Goal: Task Accomplishment & Management: Use online tool/utility

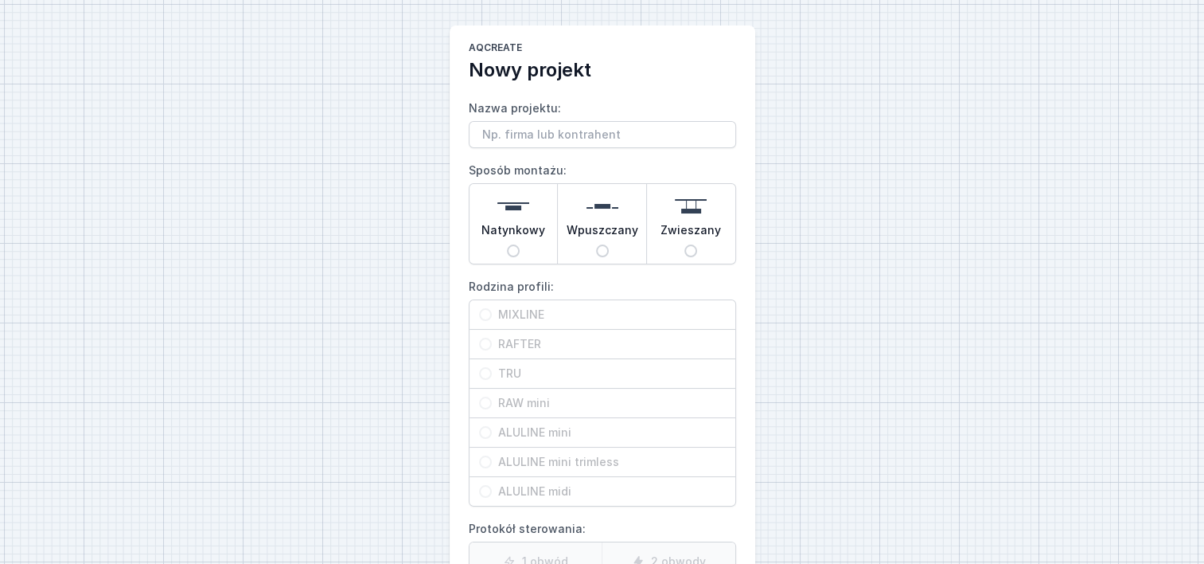
scroll to position [80, 0]
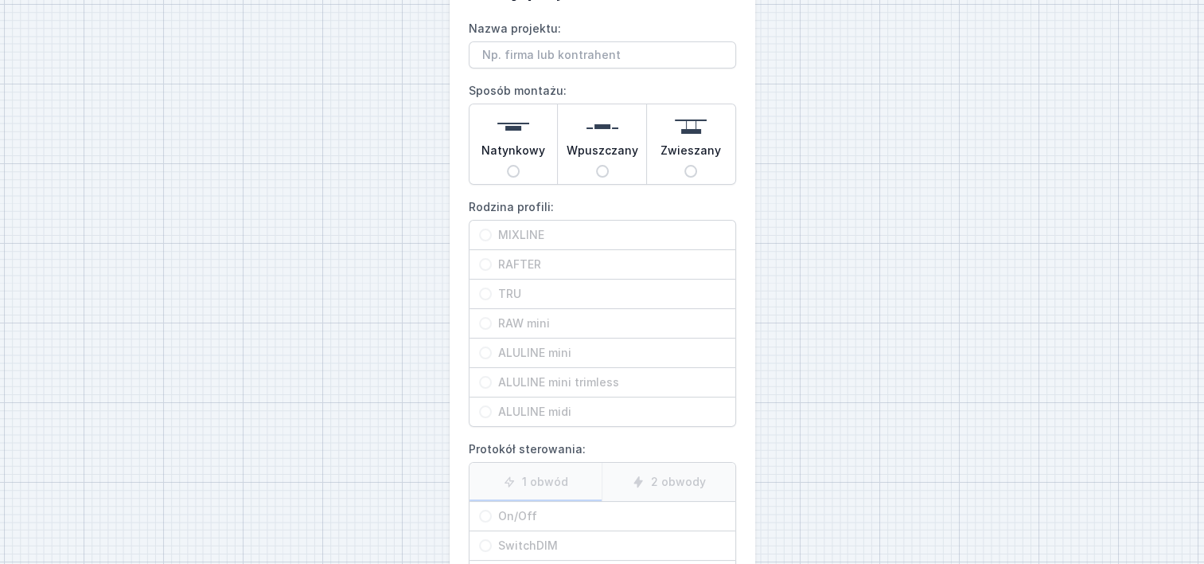
click at [521, 167] on div "Natynkowy" at bounding box center [514, 144] width 88 height 80
click at [520, 167] on input "Natynkowy" at bounding box center [513, 171] width 13 height 13
radio input "true"
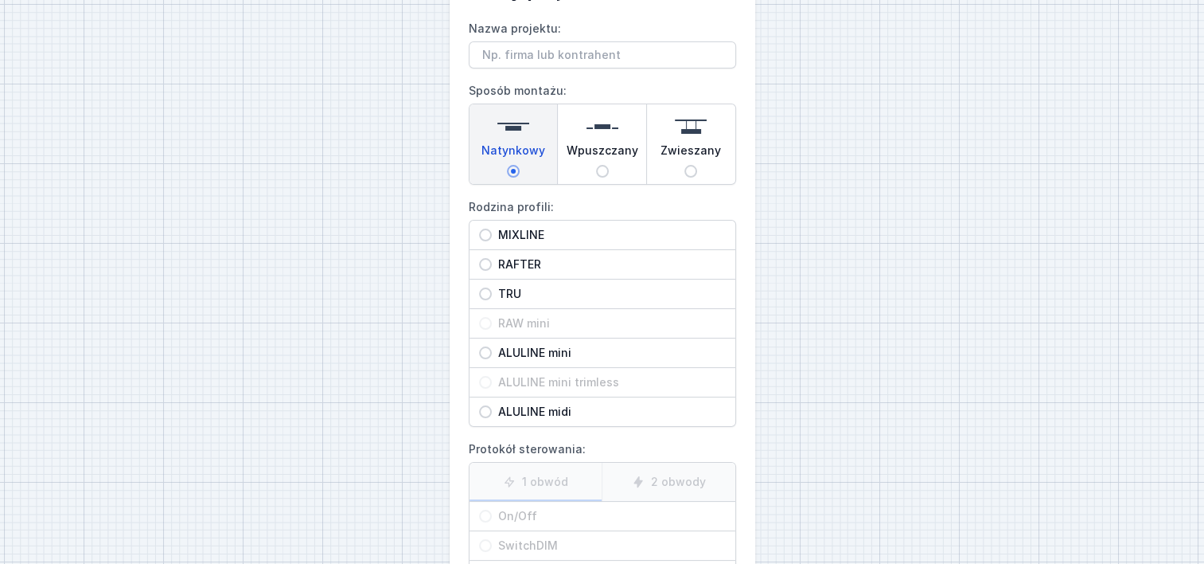
click at [493, 350] on span "ALULINE mini" at bounding box center [609, 353] width 234 height 16
click at [492, 350] on input "ALULINE mini" at bounding box center [485, 352] width 13 height 13
radio input "true"
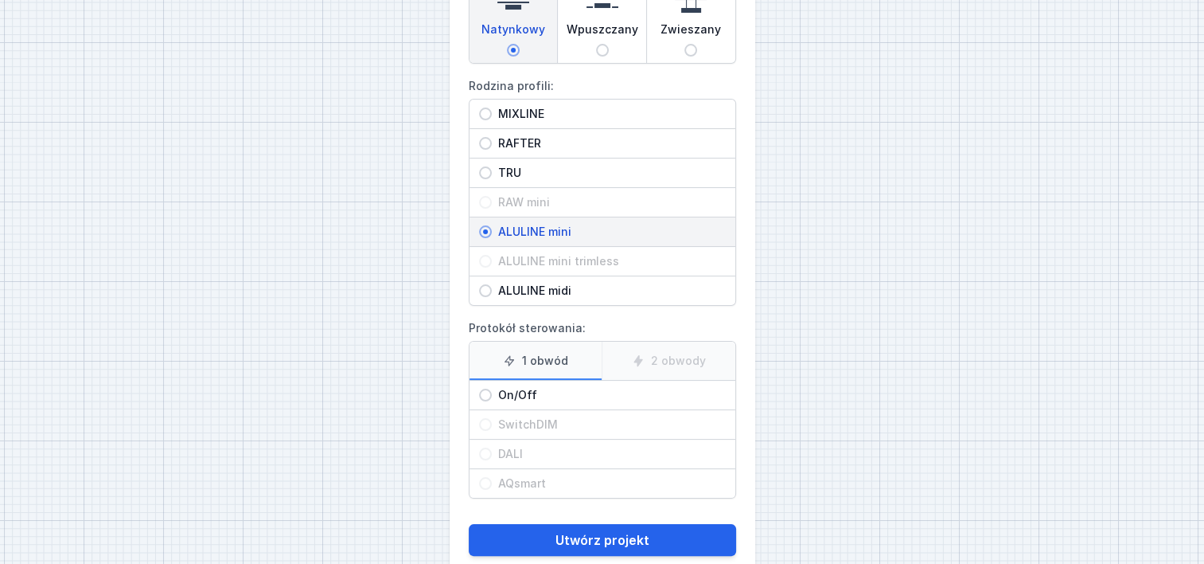
scroll to position [231, 0]
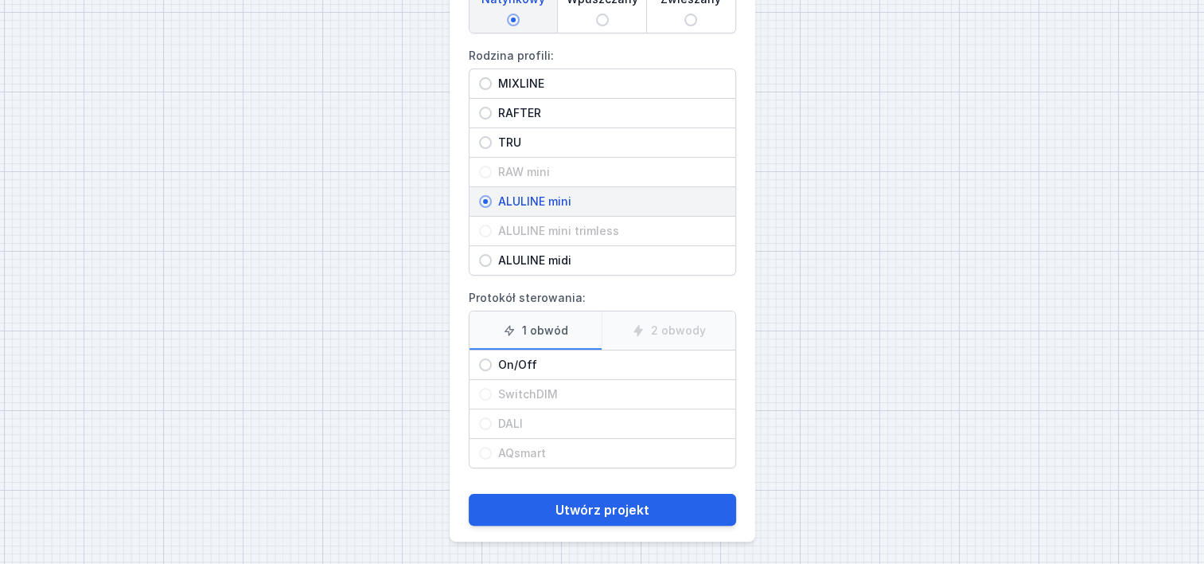
click at [484, 365] on input "On/Off" at bounding box center [485, 364] width 13 height 13
radio input "true"
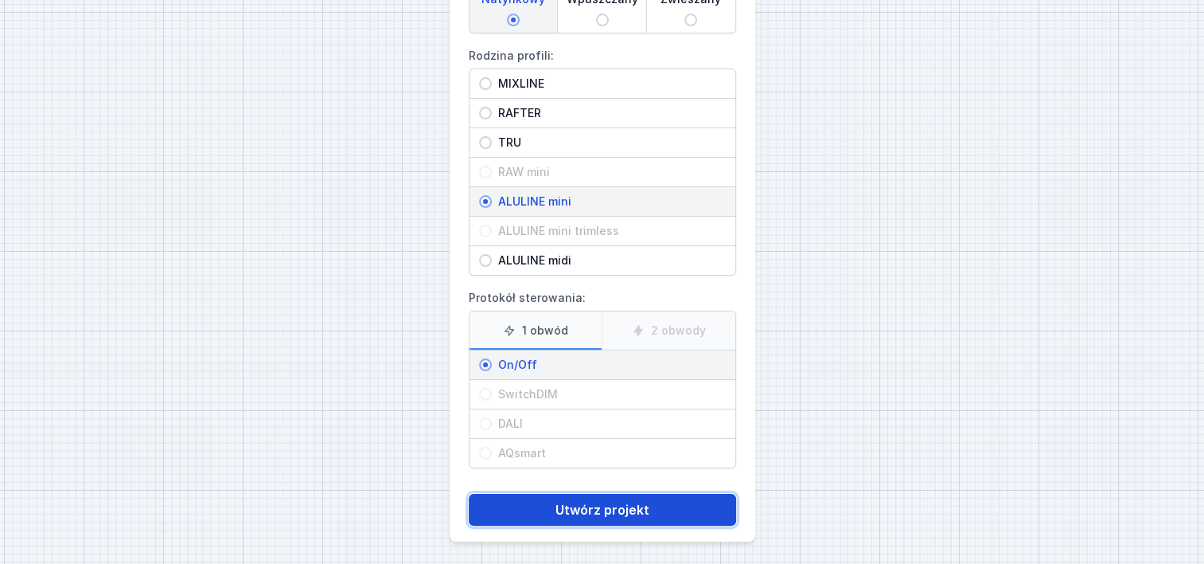
click at [653, 509] on button "Utwórz projekt" at bounding box center [602, 509] width 267 height 32
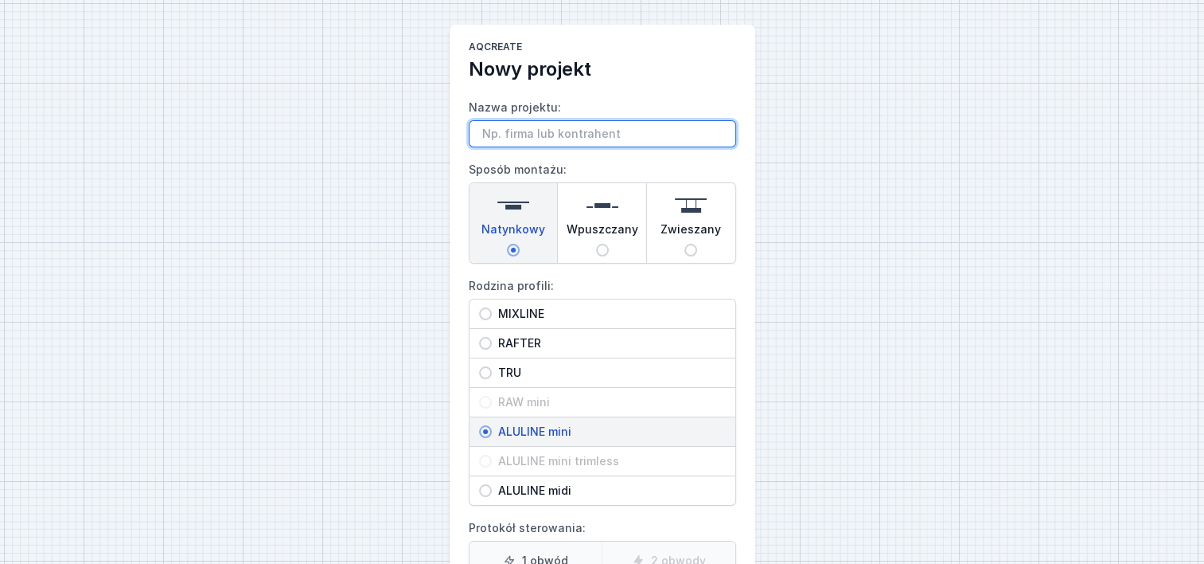
scroll to position [0, 0]
click at [579, 134] on input "Nazwa projektu:" at bounding box center [602, 134] width 267 height 27
paste input "ALULINE mini surface alu anodized"
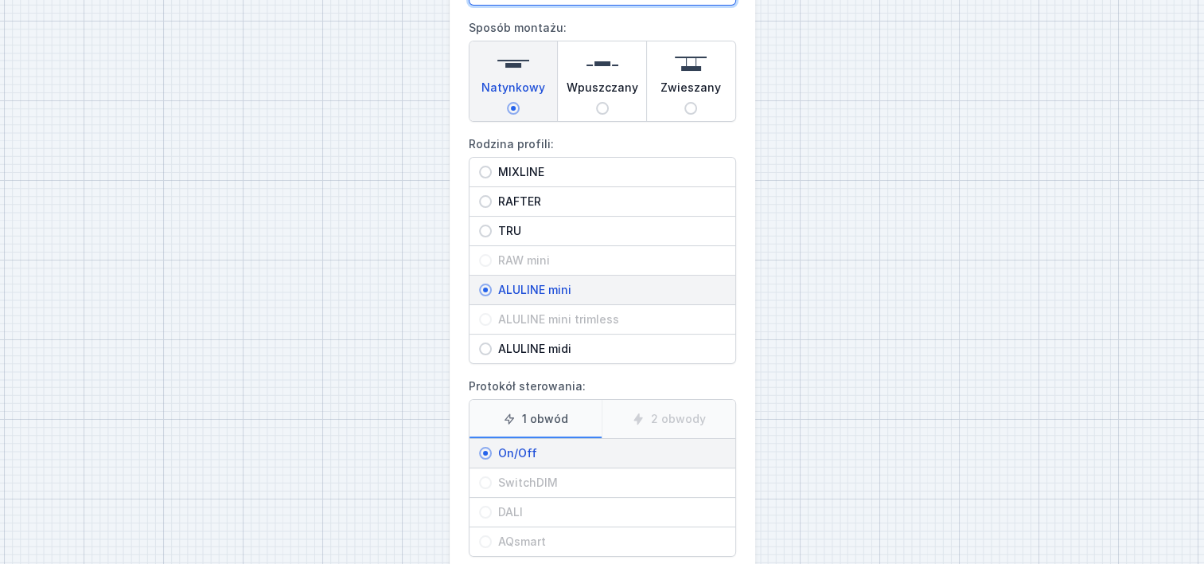
scroll to position [231, 0]
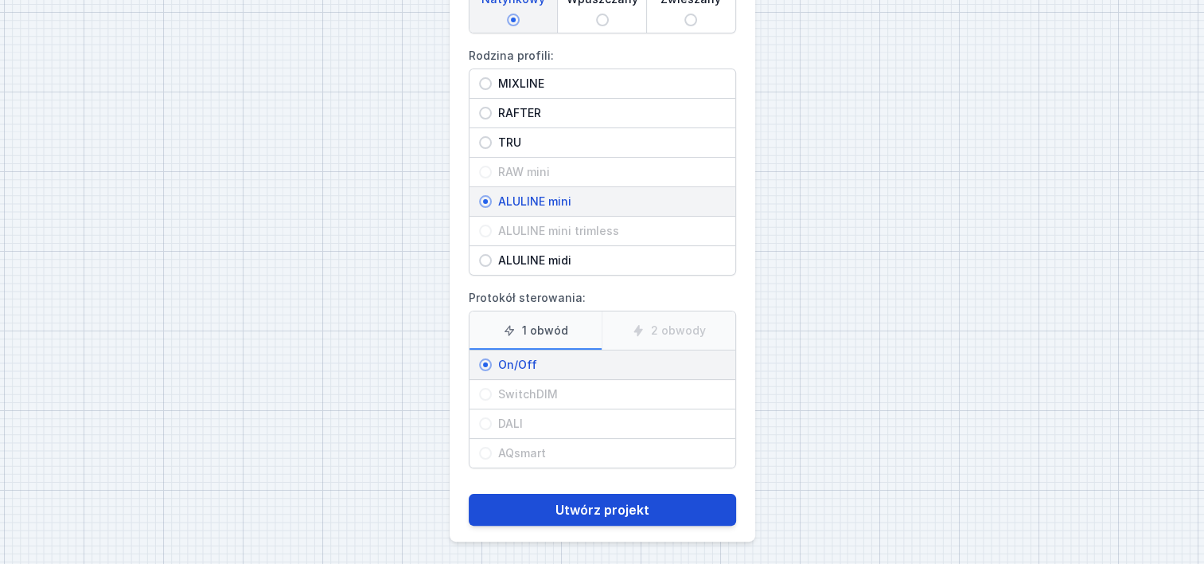
type input "ALULINE mini surface alu anodized"
click at [638, 502] on button "Utwórz projekt" at bounding box center [602, 509] width 267 height 32
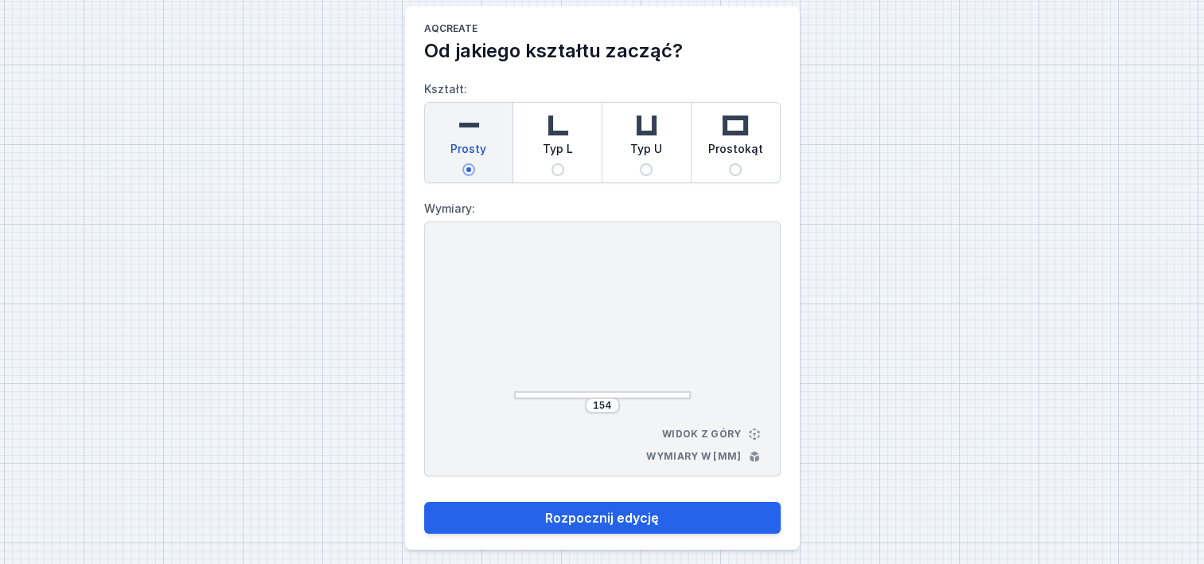
scroll to position [29, 0]
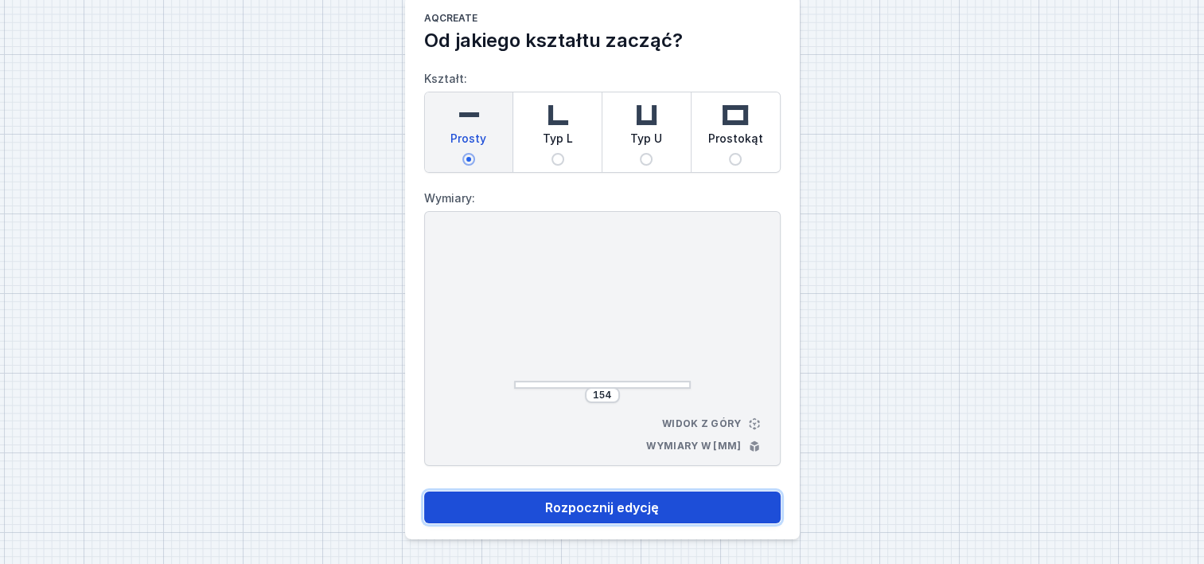
click at [599, 509] on button "Rozpocznij edycję" at bounding box center [602, 507] width 357 height 32
select select "3000"
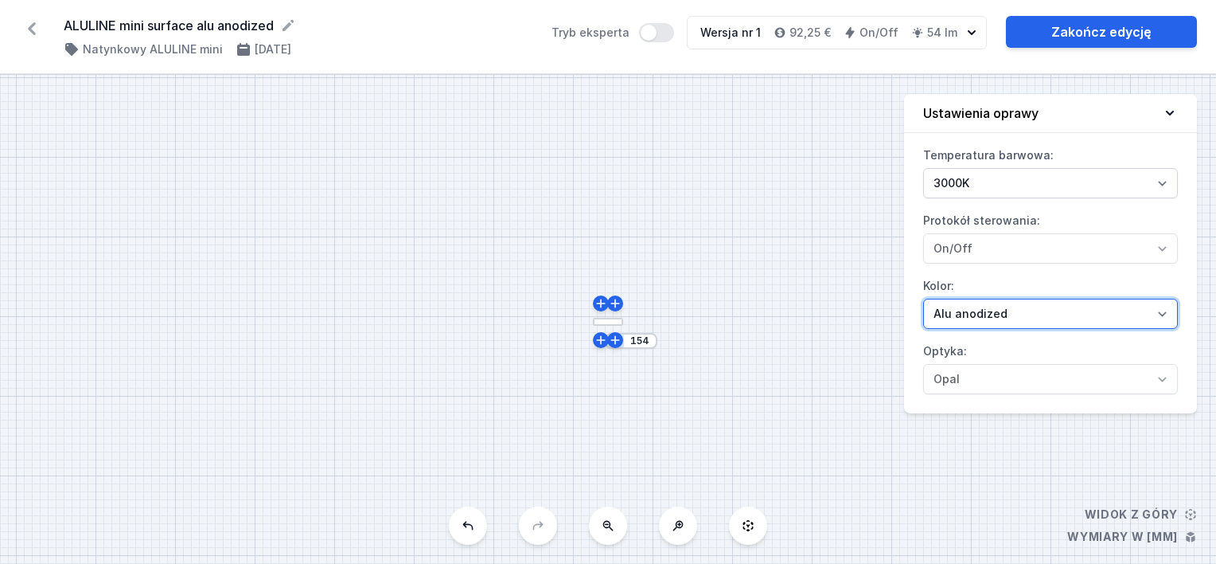
click at [1063, 307] on select "Alu anodized Black anodized" at bounding box center [1050, 313] width 255 height 30
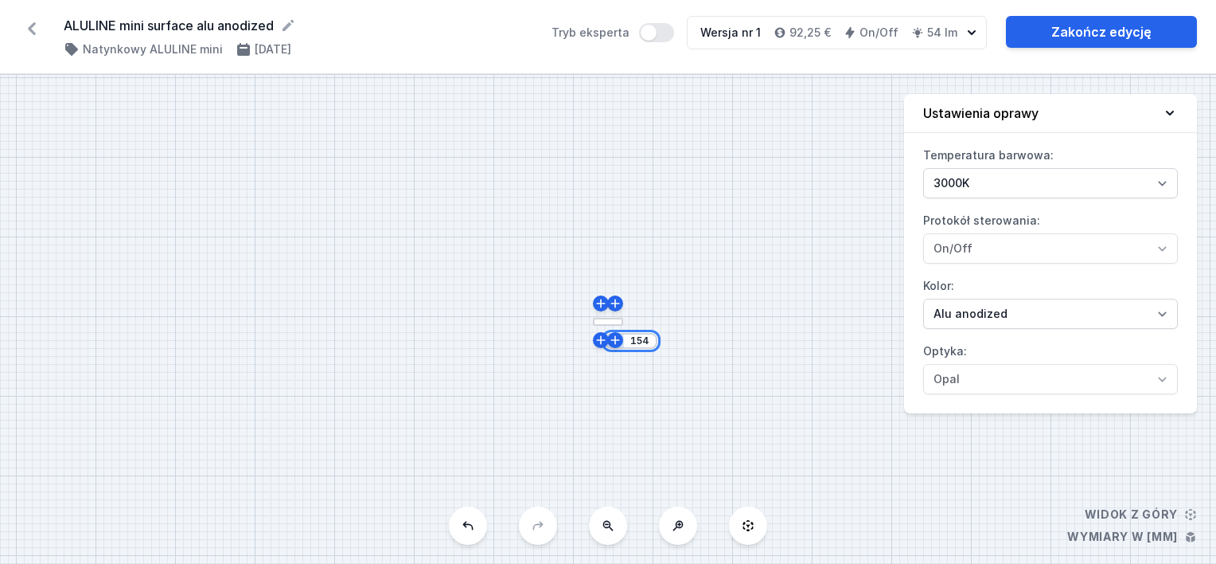
click at [646, 344] on input "154" at bounding box center [639, 340] width 25 height 13
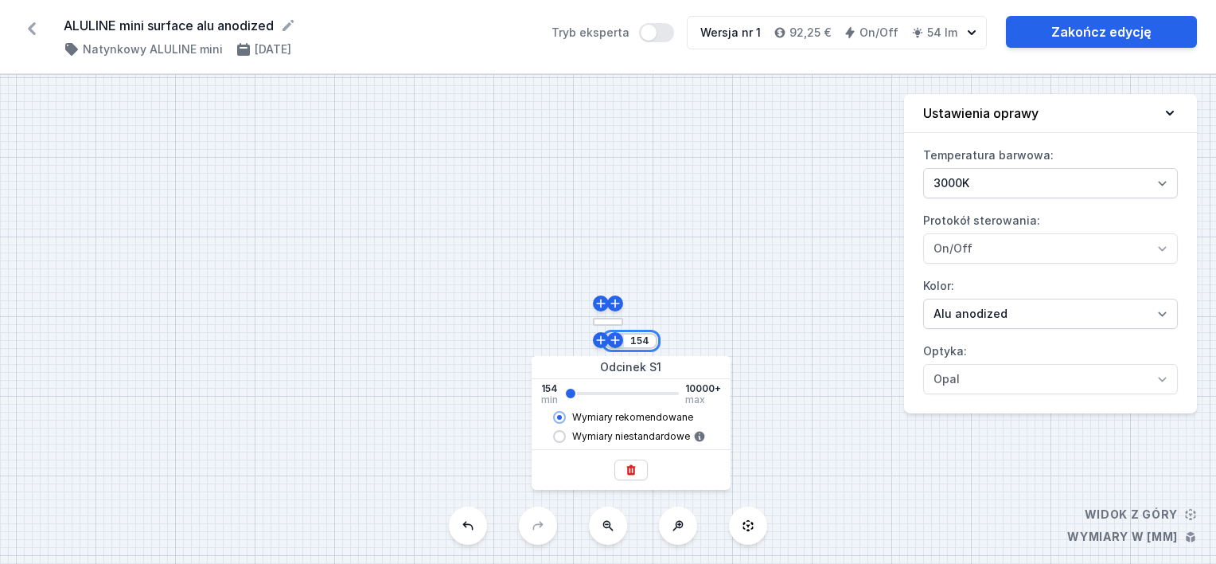
click at [646, 344] on input "154" at bounding box center [639, 340] width 25 height 13
type input "1"
type input "3744"
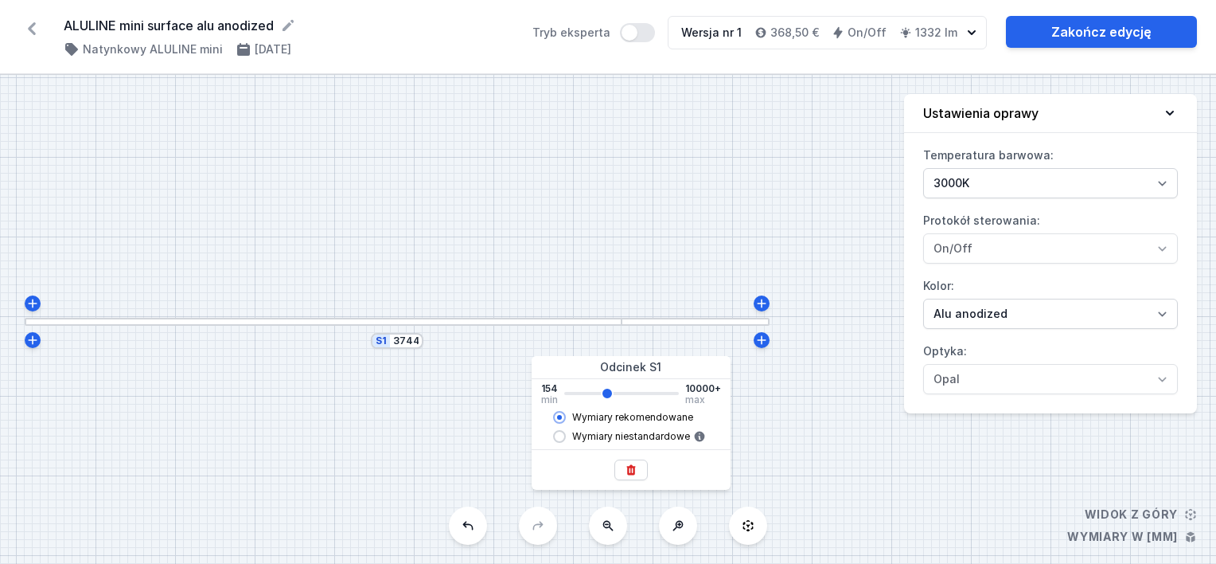
click at [682, 416] on span "Wymiary rekomendowane" at bounding box center [632, 417] width 121 height 13
click at [566, 416] on input "Wymiary rekomendowane" at bounding box center [559, 417] width 13 height 13
type input "3742"
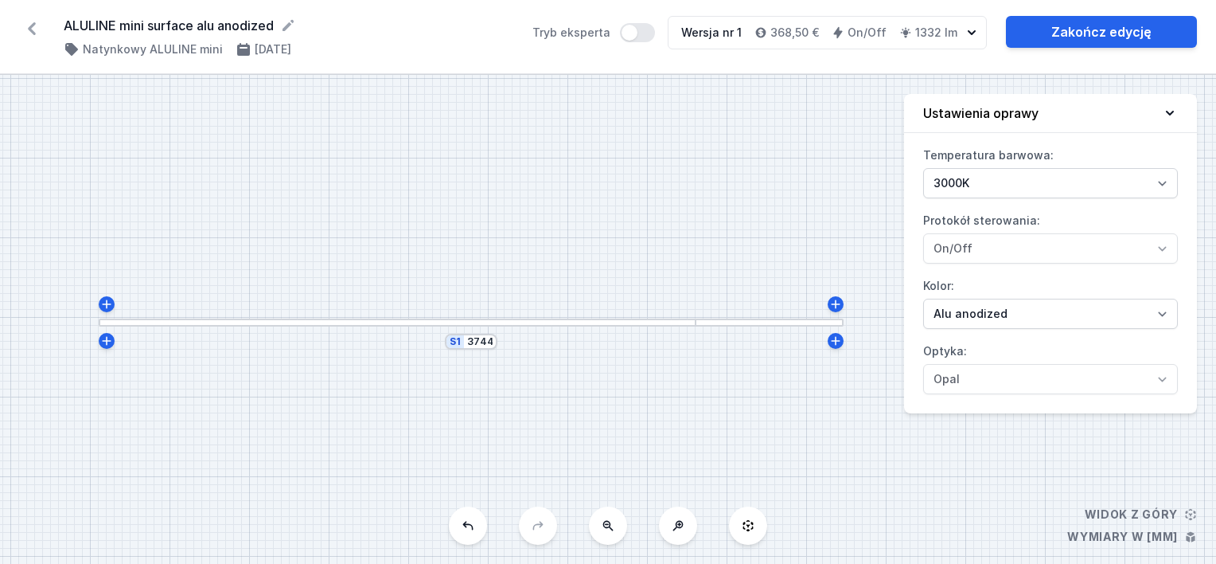
drag, startPoint x: 623, startPoint y: 326, endPoint x: 719, endPoint y: 344, distance: 98.0
click at [698, 326] on div "S1 3744" at bounding box center [608, 319] width 1216 height 489
click at [1108, 32] on link "Zakończ edycję" at bounding box center [1101, 32] width 191 height 32
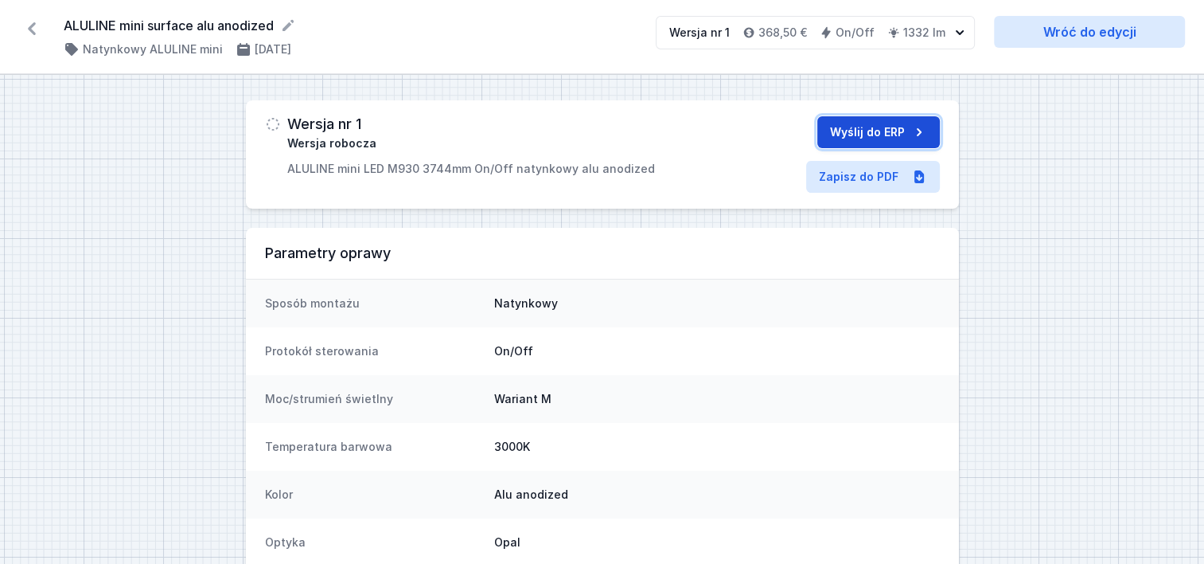
click at [853, 134] on button "Wyślij do ERP" at bounding box center [878, 132] width 123 height 32
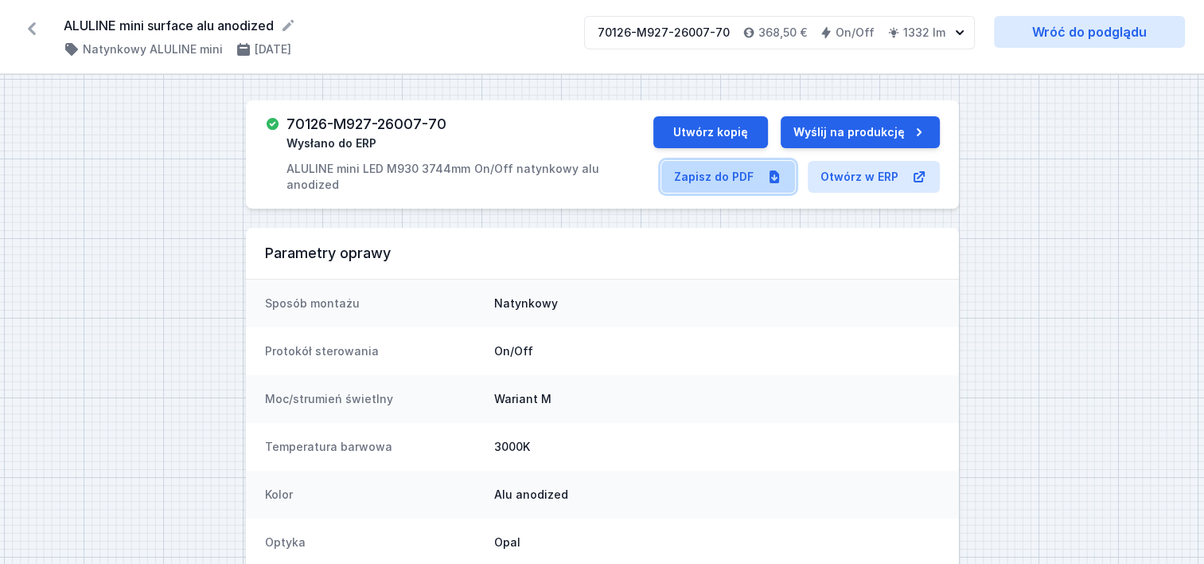
click at [731, 175] on link "Zapisz do PDF" at bounding box center [728, 177] width 134 height 32
click at [35, 26] on icon at bounding box center [31, 28] width 25 height 25
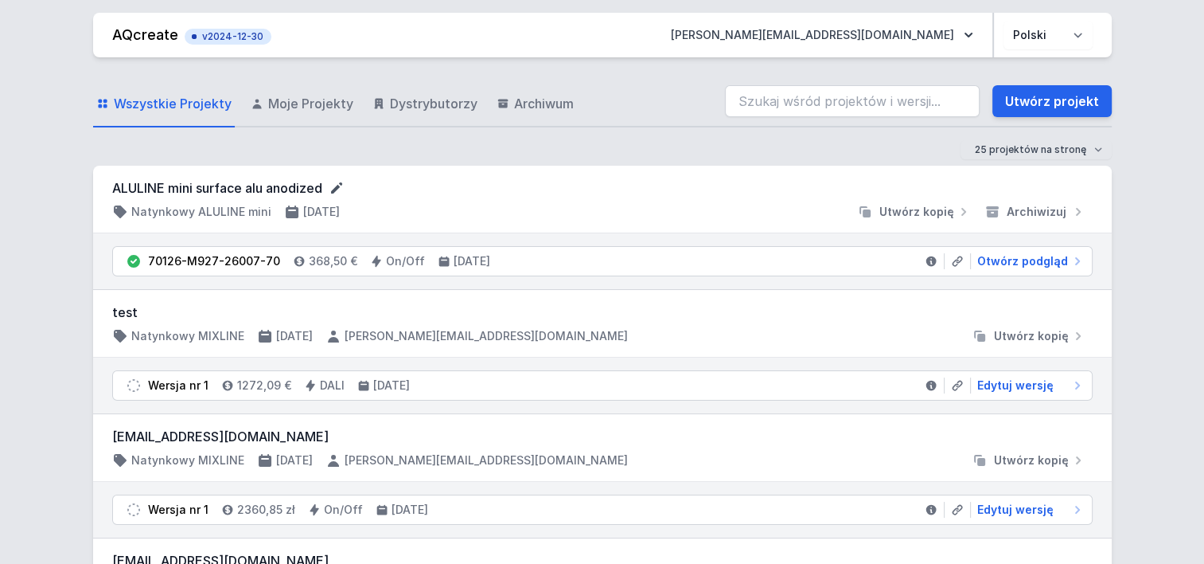
click at [337, 186] on icon at bounding box center [337, 188] width 16 height 16
type input "ALULINE mini surface alu anodized 3760 m"
drag, startPoint x: 1067, startPoint y: 90, endPoint x: 361, endPoint y: 178, distance: 711.5
click at [1067, 90] on link "Utwórz projekt" at bounding box center [1051, 101] width 119 height 32
click at [1055, 102] on link "Utwórz projekt" at bounding box center [1051, 101] width 119 height 32
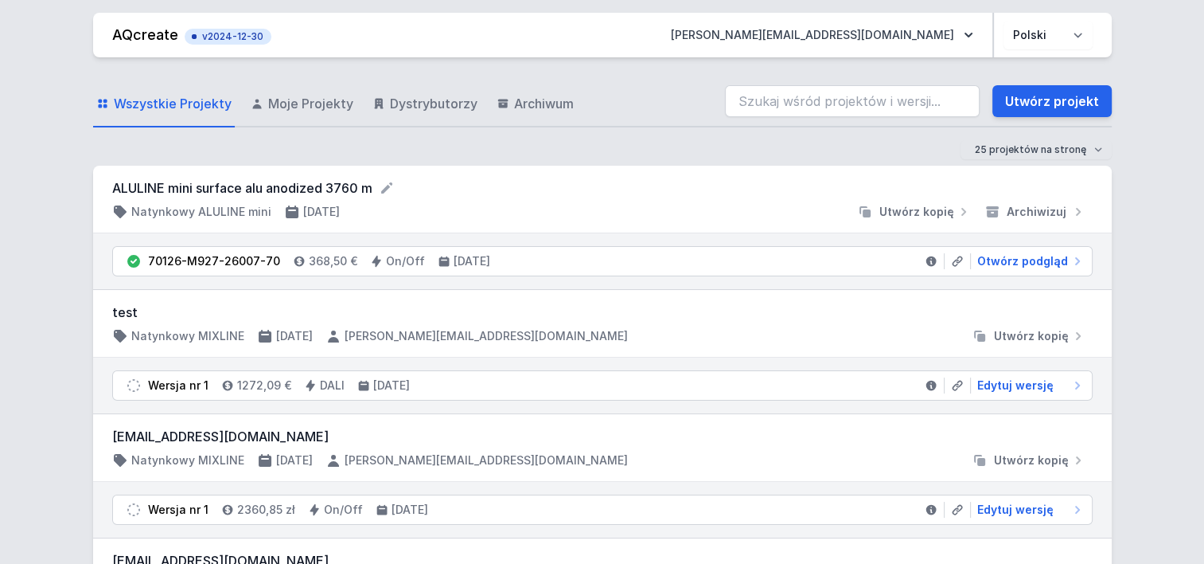
click at [363, 193] on div "ALULINE mini surface alu anodized 3760 m Natynkowy ALULINE mini [DATE] Utwórz k…" at bounding box center [602, 200] width 1019 height 68
click at [289, 188] on form "ALULINE mini surface alu anodized 3760 m" at bounding box center [602, 187] width 981 height 19
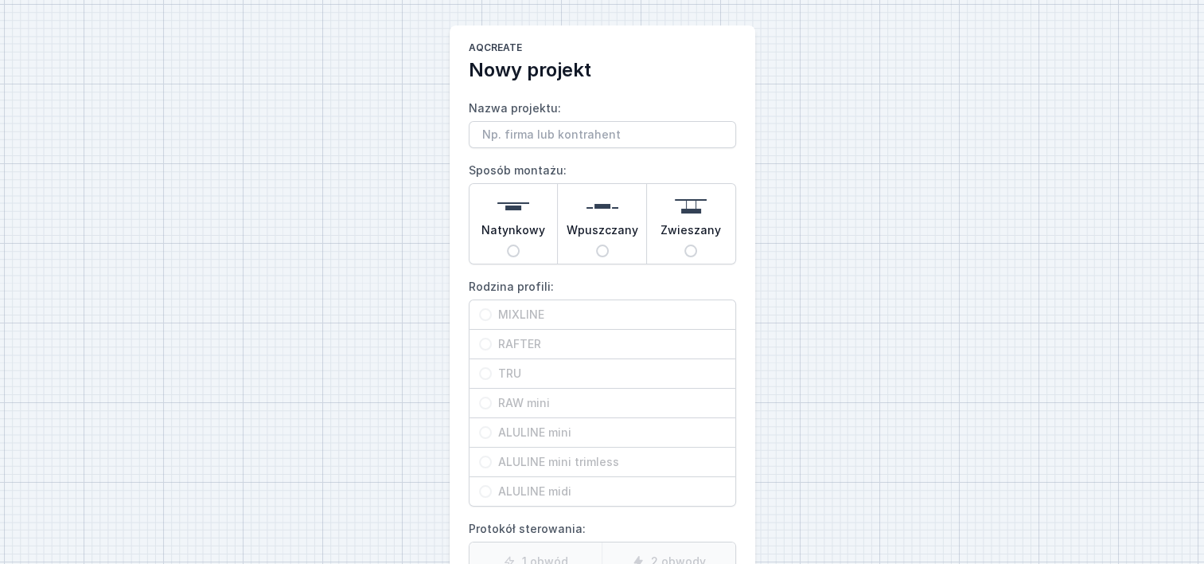
click at [510, 244] on input "Natynkowy" at bounding box center [513, 250] width 13 height 13
radio input "true"
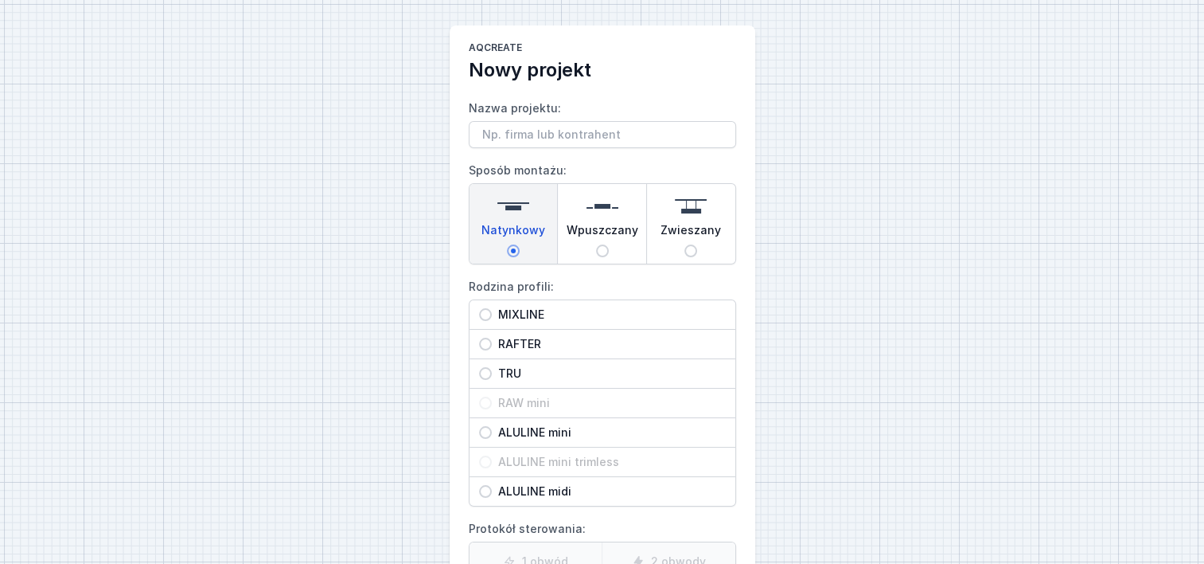
click at [492, 429] on span "ALULINE mini" at bounding box center [609, 432] width 234 height 16
click at [492, 429] on input "ALULINE mini" at bounding box center [485, 432] width 13 height 13
radio input "true"
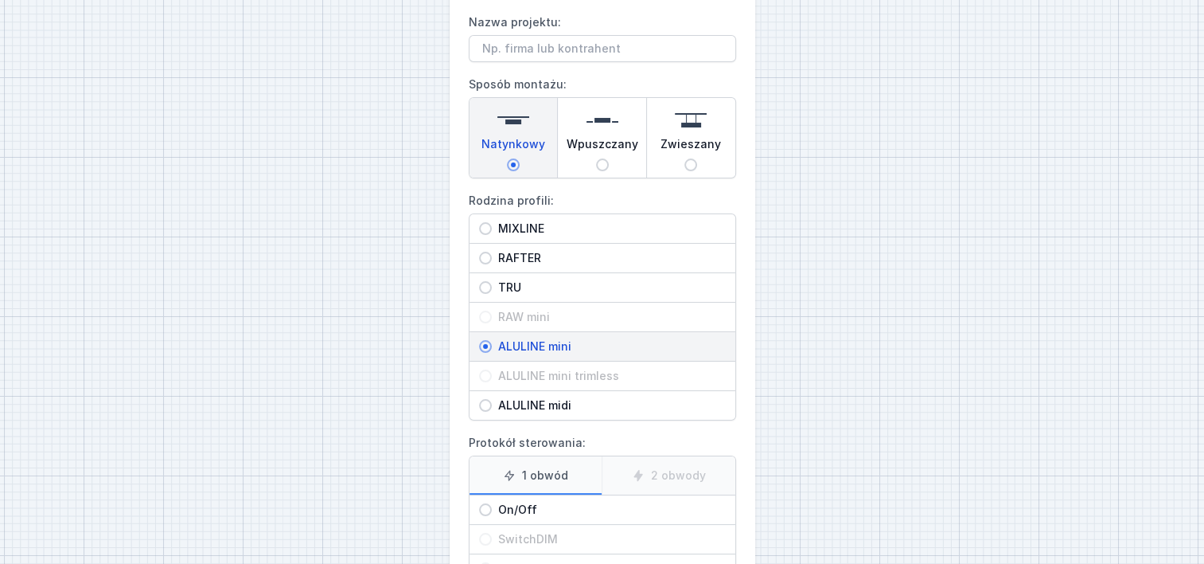
scroll to position [231, 0]
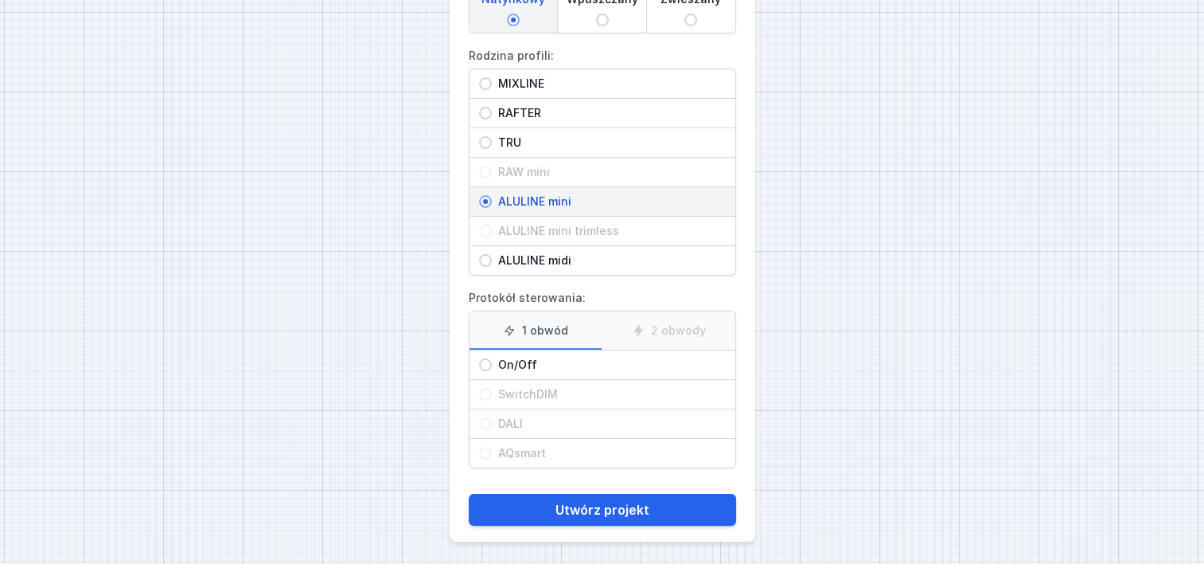
click at [487, 363] on input "On/Off" at bounding box center [485, 364] width 13 height 13
radio input "true"
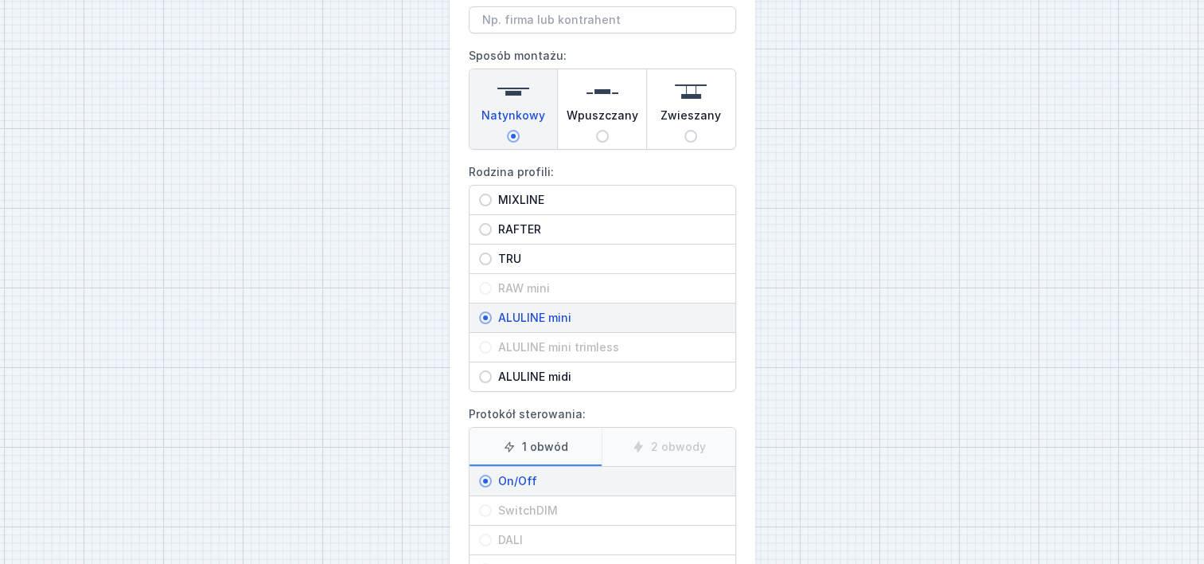
scroll to position [0, 0]
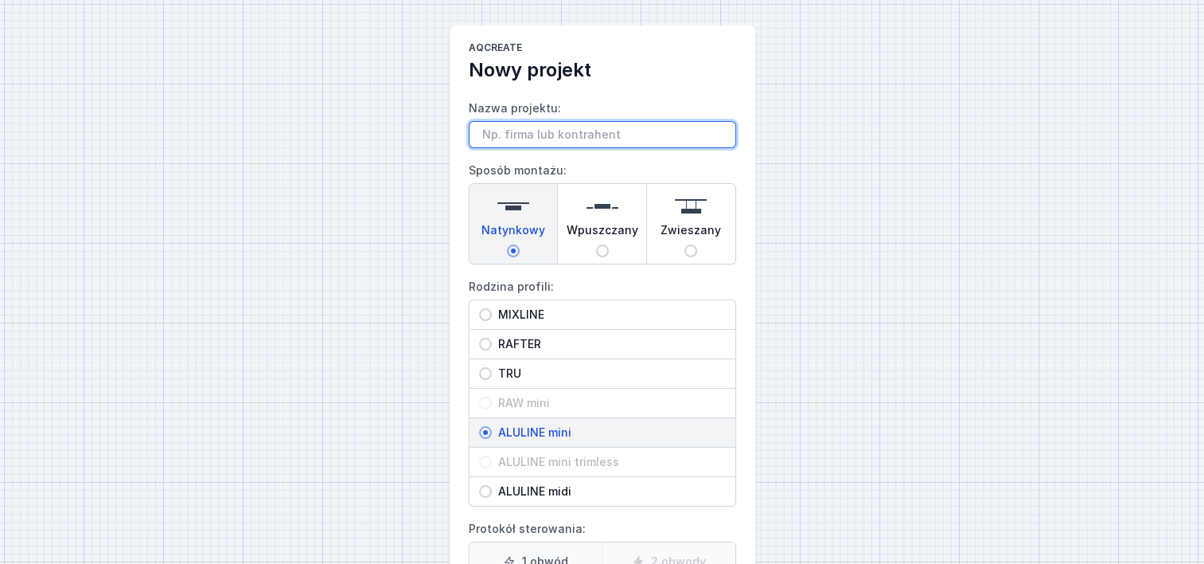
click at [528, 131] on input "Nazwa projektu:" at bounding box center [602, 134] width 267 height 27
click at [557, 136] on input "Nazwa projektu:" at bounding box center [602, 134] width 267 height 27
paste input "ALULINE mini surface alu anodized"
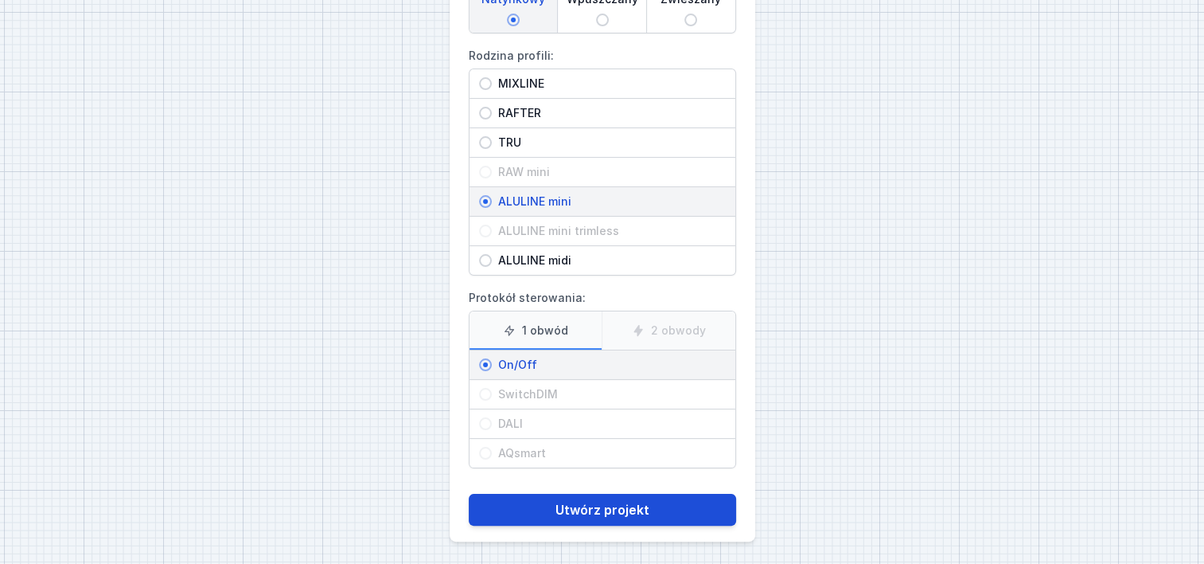
type input "ALULINE mini surface alu anodized 1720 m"
click at [603, 506] on button "Utwórz projekt" at bounding box center [602, 509] width 267 height 32
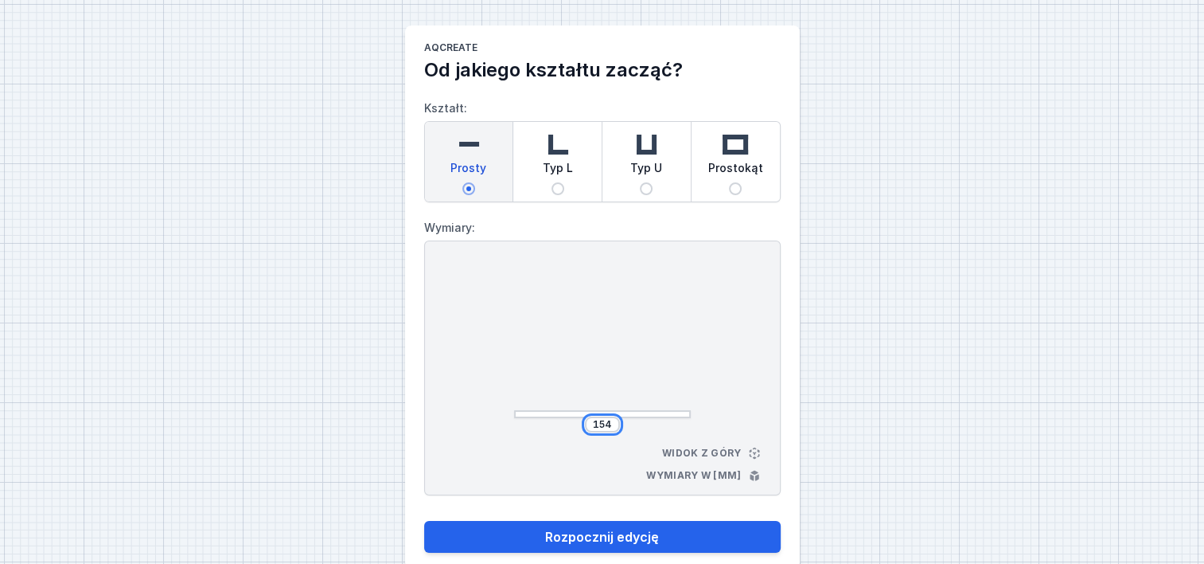
click at [610, 427] on input "154" at bounding box center [602, 424] width 25 height 13
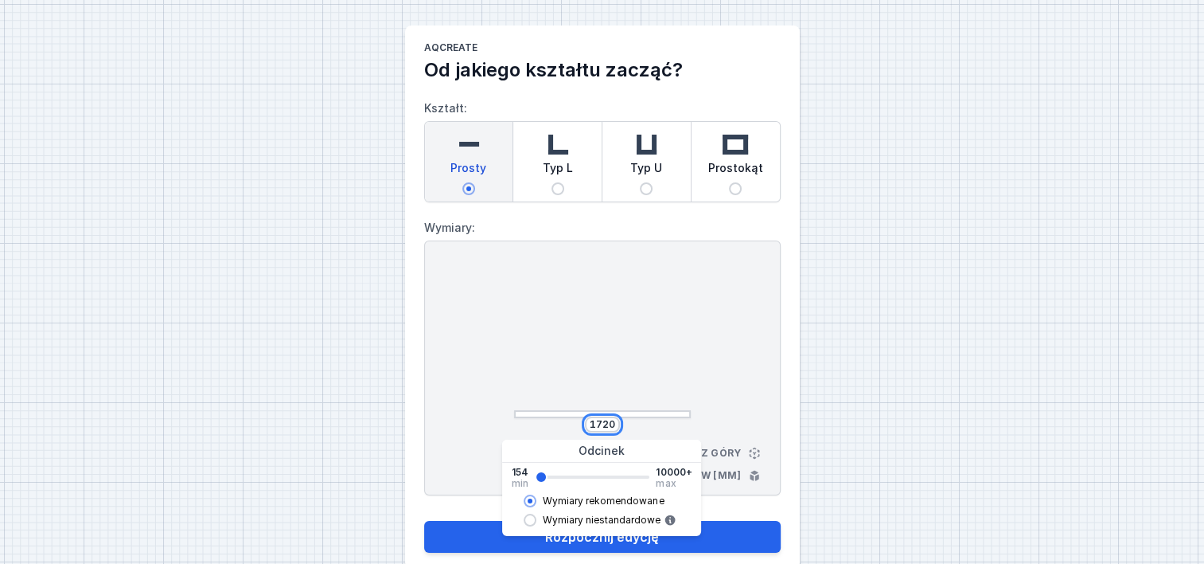
click at [424, 521] on button "Rozpocznij edycję" at bounding box center [602, 537] width 357 height 32
type input "1718"
select select "3000"
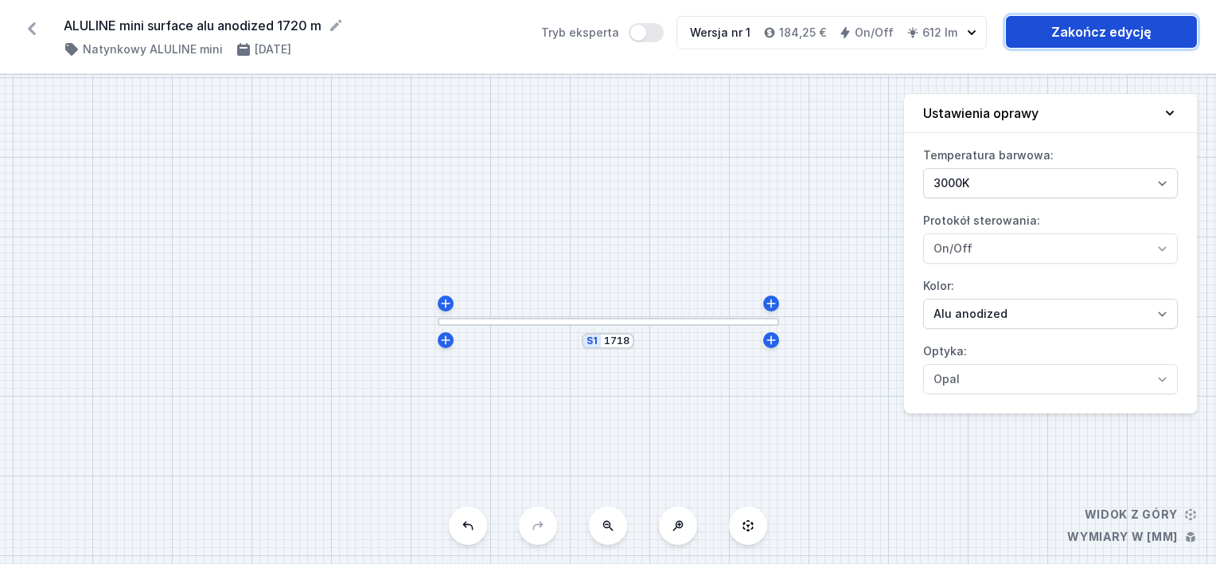
click at [1133, 31] on link "Zakończ edycję" at bounding box center [1101, 32] width 191 height 32
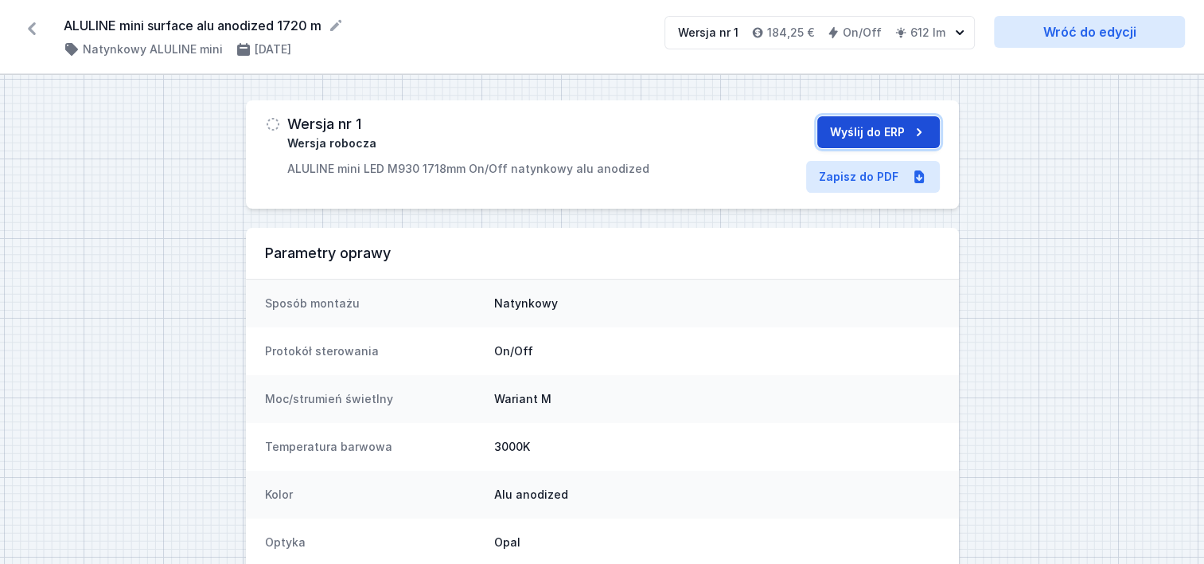
click at [886, 134] on button "Wyślij do ERP" at bounding box center [878, 132] width 123 height 32
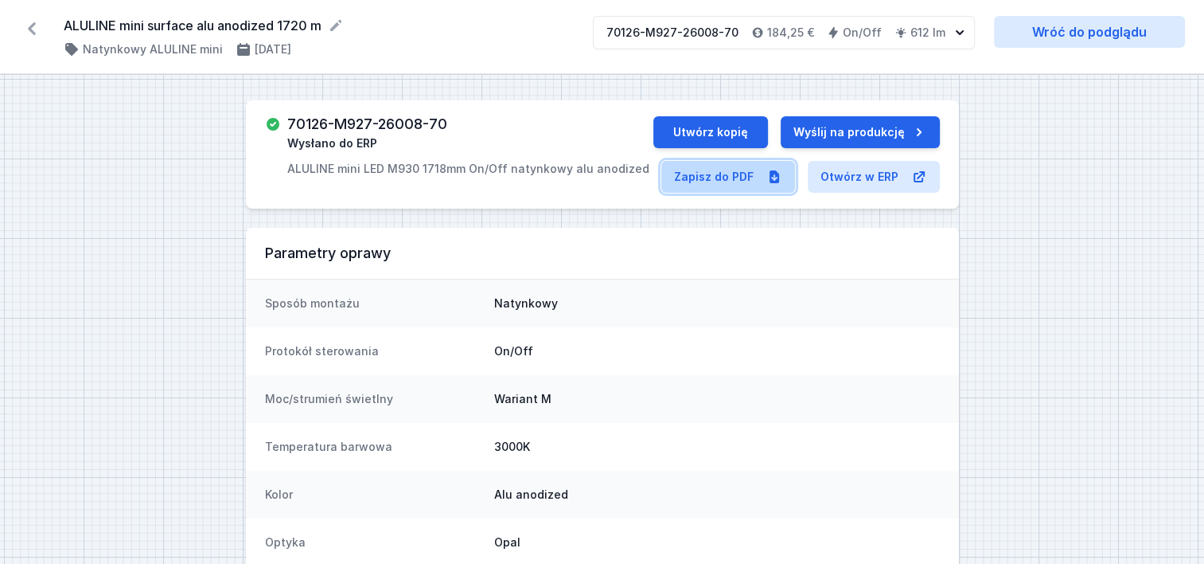
click at [731, 182] on link "Zapisz do PDF" at bounding box center [728, 177] width 134 height 32
click at [30, 29] on icon at bounding box center [32, 28] width 8 height 13
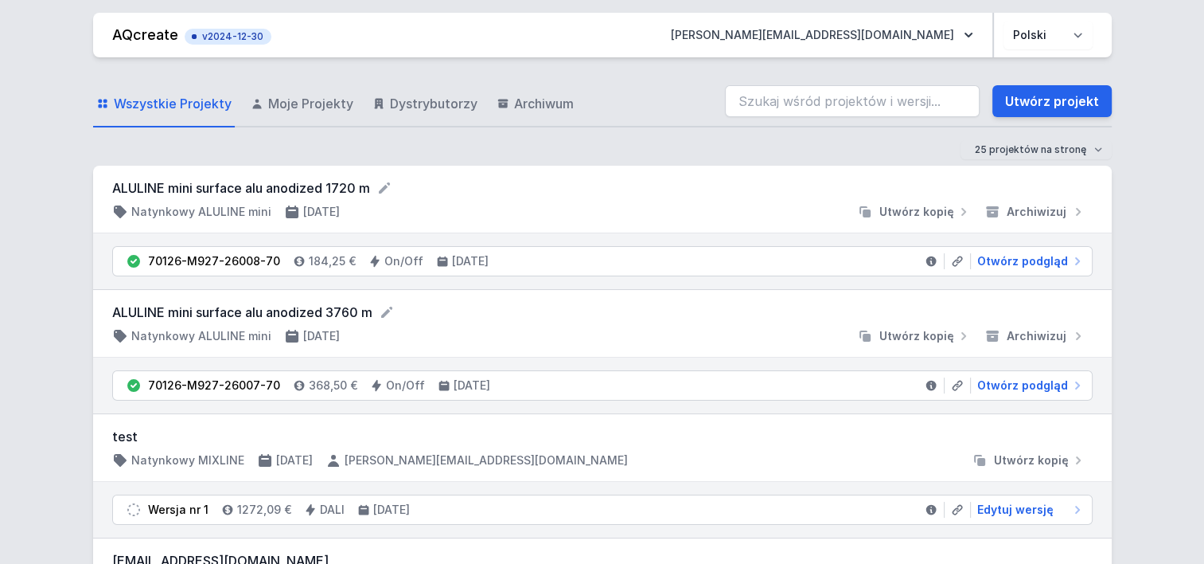
click at [1031, 94] on link "Utwórz projekt" at bounding box center [1051, 101] width 119 height 32
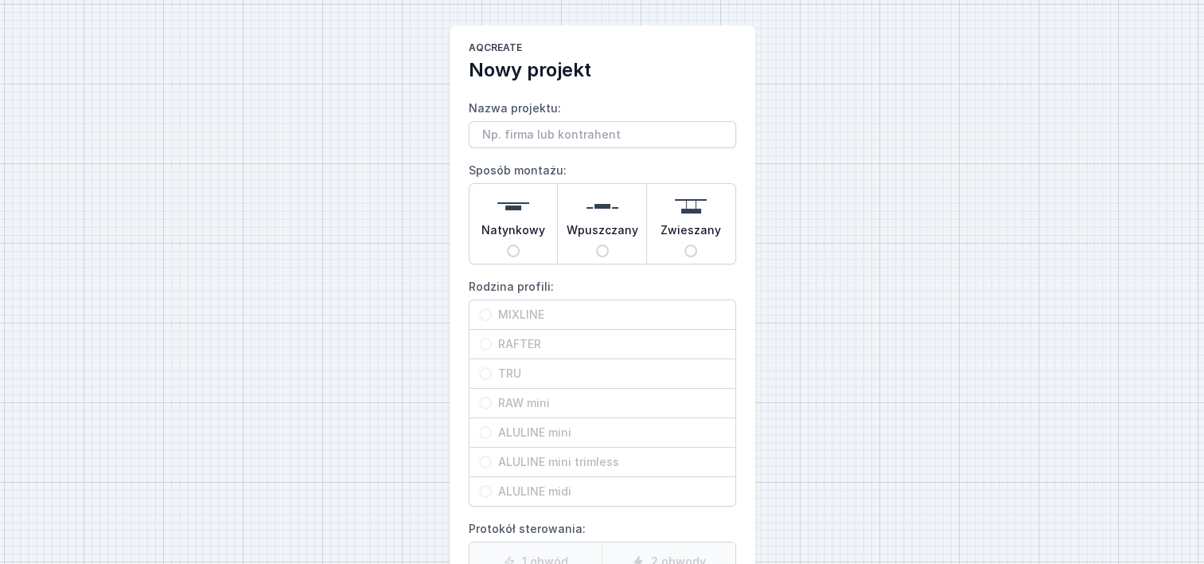
click at [627, 131] on input "Nazwa projektu:" at bounding box center [602, 134] width 267 height 27
type input "ALULINE mini surface alu anodized 54160"
click at [509, 240] on span "Natynkowy" at bounding box center [514, 233] width 64 height 22
click at [509, 244] on input "Natynkowy" at bounding box center [513, 250] width 13 height 13
radio input "true"
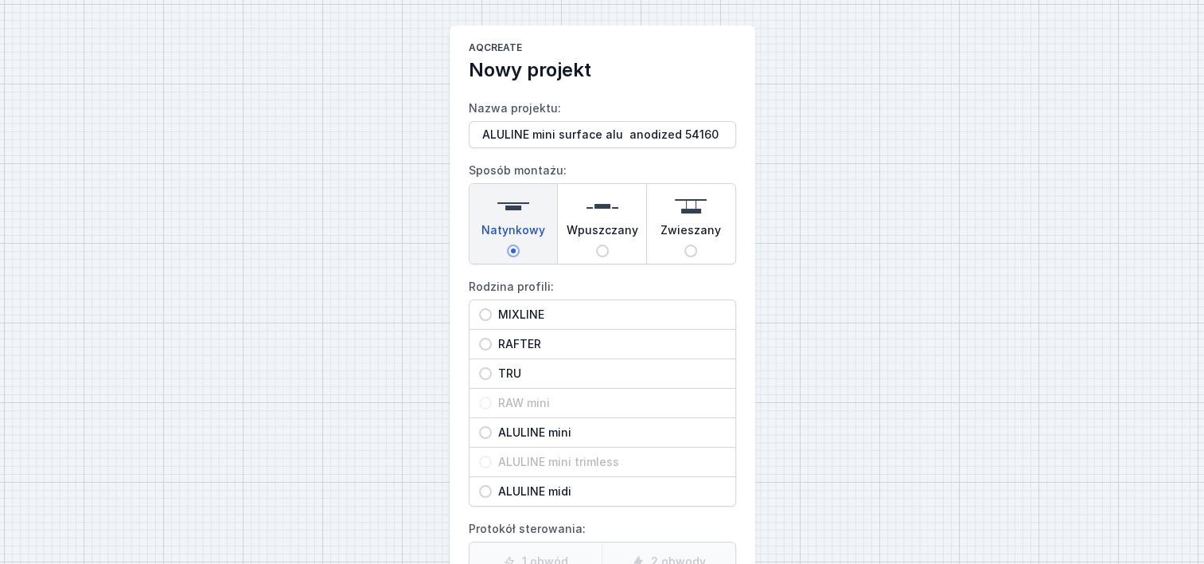
click at [560, 429] on span "ALULINE mini" at bounding box center [609, 432] width 234 height 16
click at [492, 429] on input "ALULINE mini" at bounding box center [485, 432] width 13 height 13
radio input "true"
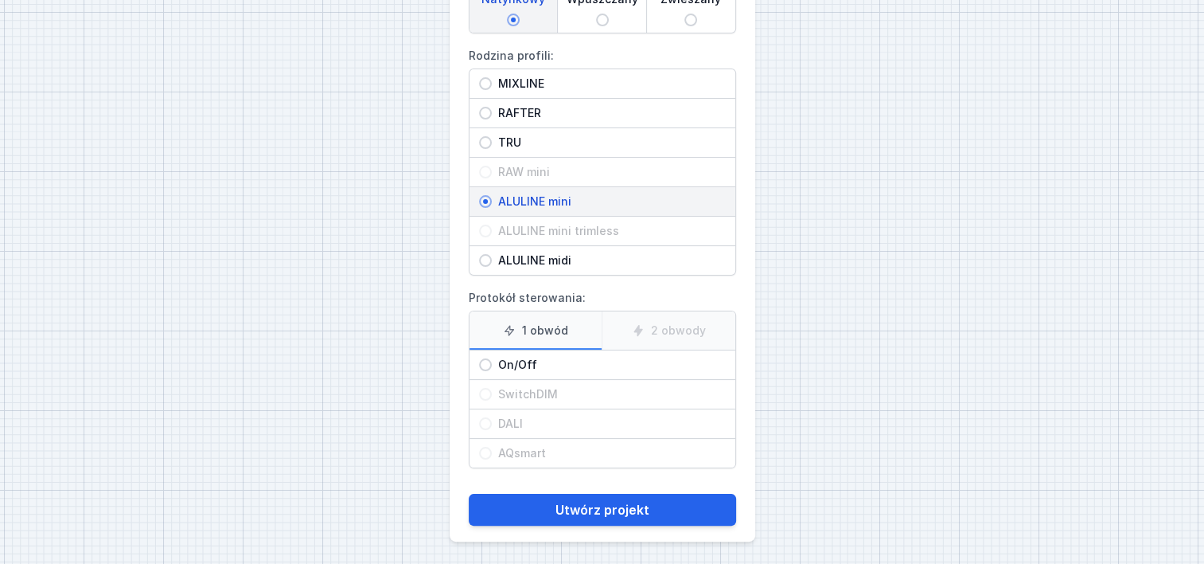
click at [498, 367] on span "On/Off" at bounding box center [609, 365] width 234 height 16
click at [492, 367] on input "On/Off" at bounding box center [485, 364] width 13 height 13
radio input "true"
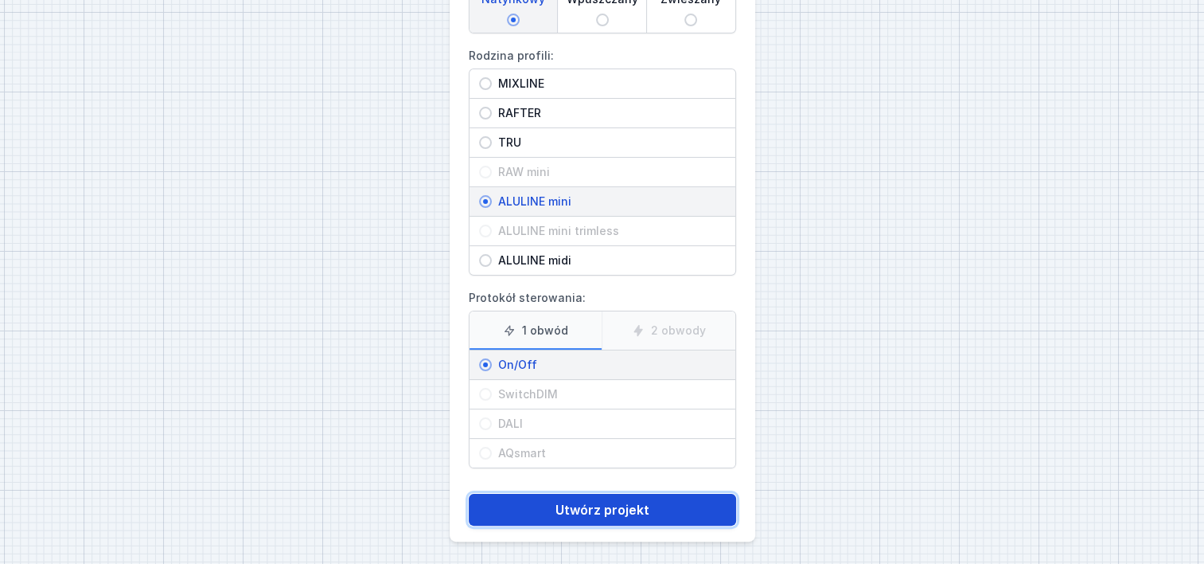
click at [585, 504] on button "Utwórz projekt" at bounding box center [602, 509] width 267 height 32
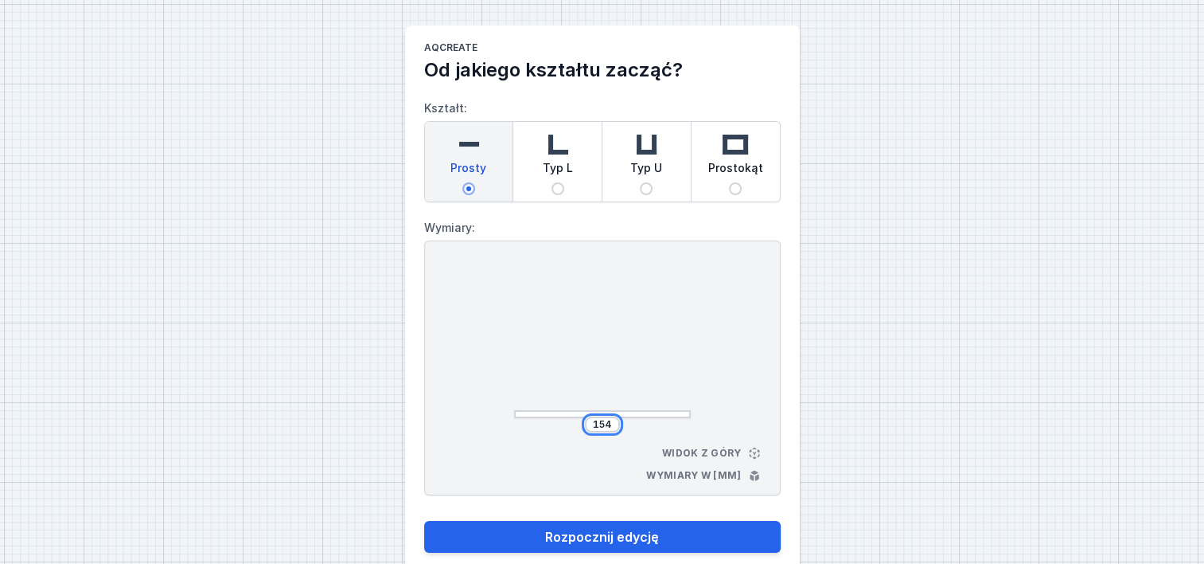
click at [607, 422] on input "154" at bounding box center [602, 424] width 25 height 13
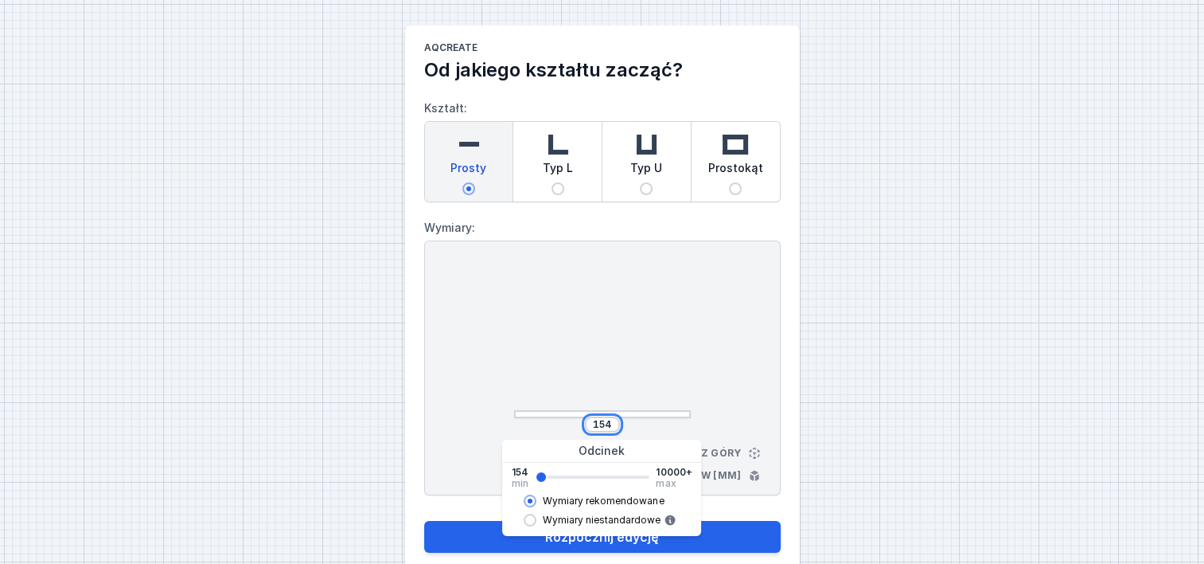
click at [610, 423] on input "154" at bounding box center [602, 424] width 25 height 13
type input "1"
click at [424, 521] on button "Rozpocznij edycję" at bounding box center [602, 537] width 357 height 32
type input "19980"
type input "9998"
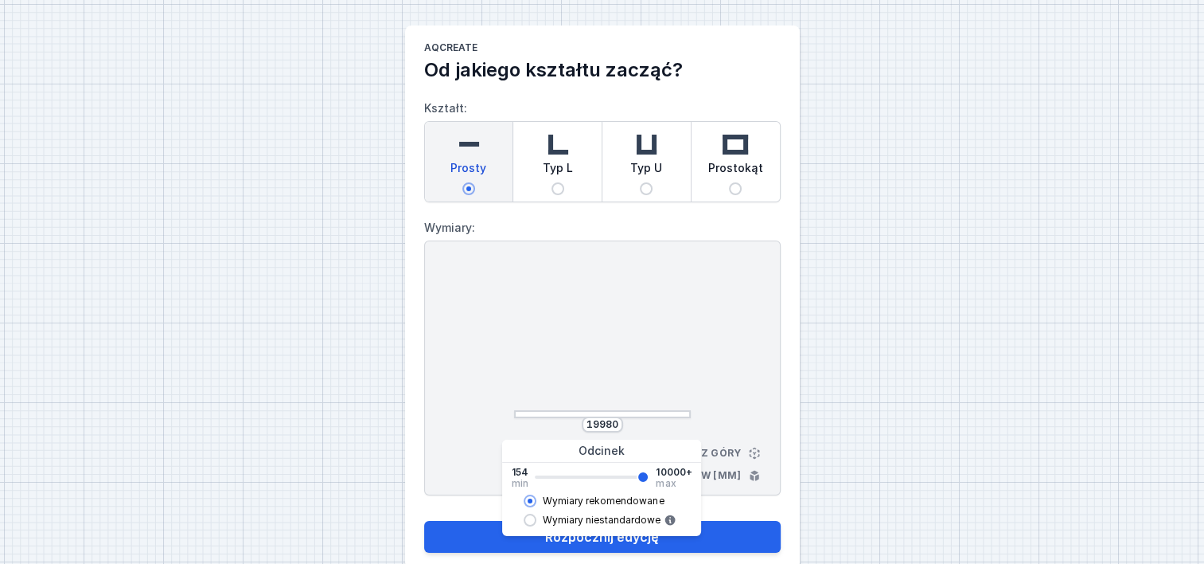
select select "3000"
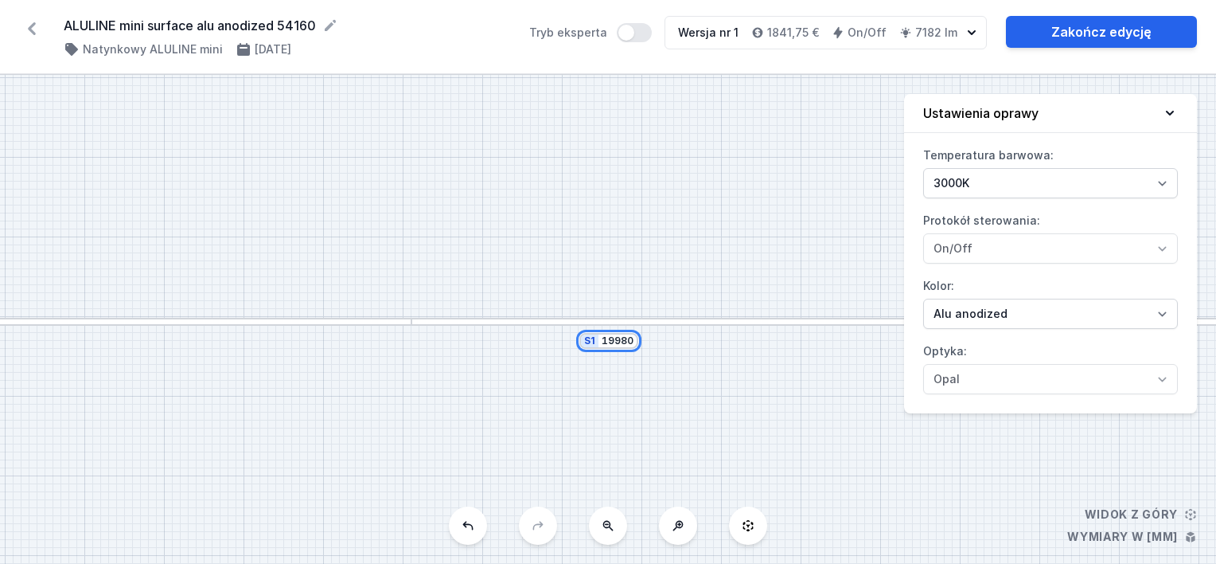
click at [632, 344] on input "19980" at bounding box center [618, 340] width 32 height 13
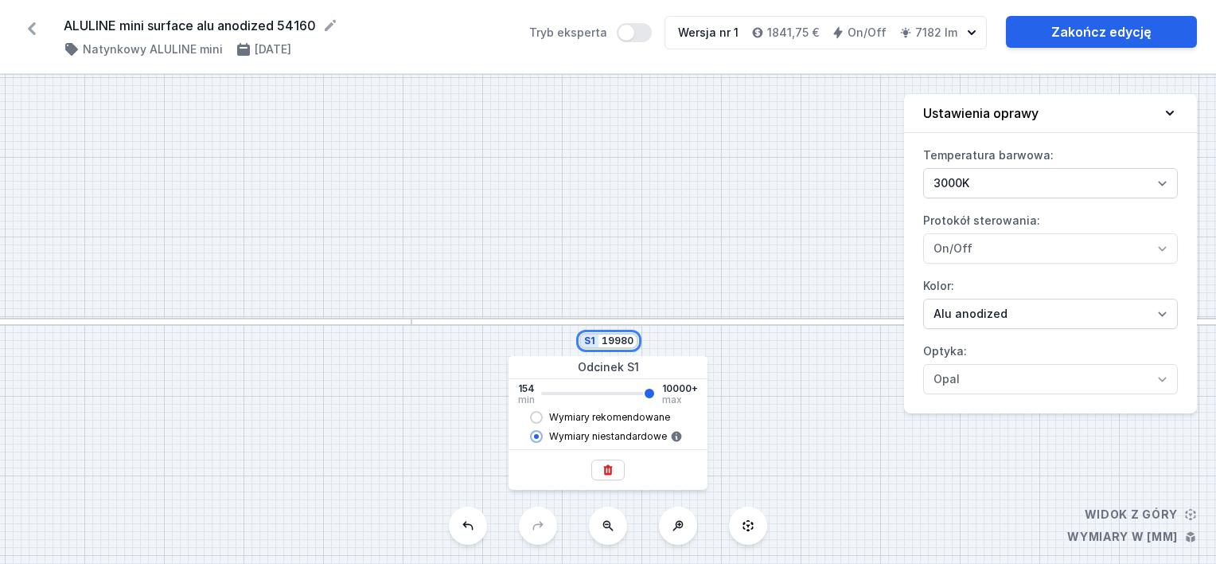
type input "1998"
type input "10000"
type input "199"
type input "10000"
type input "19"
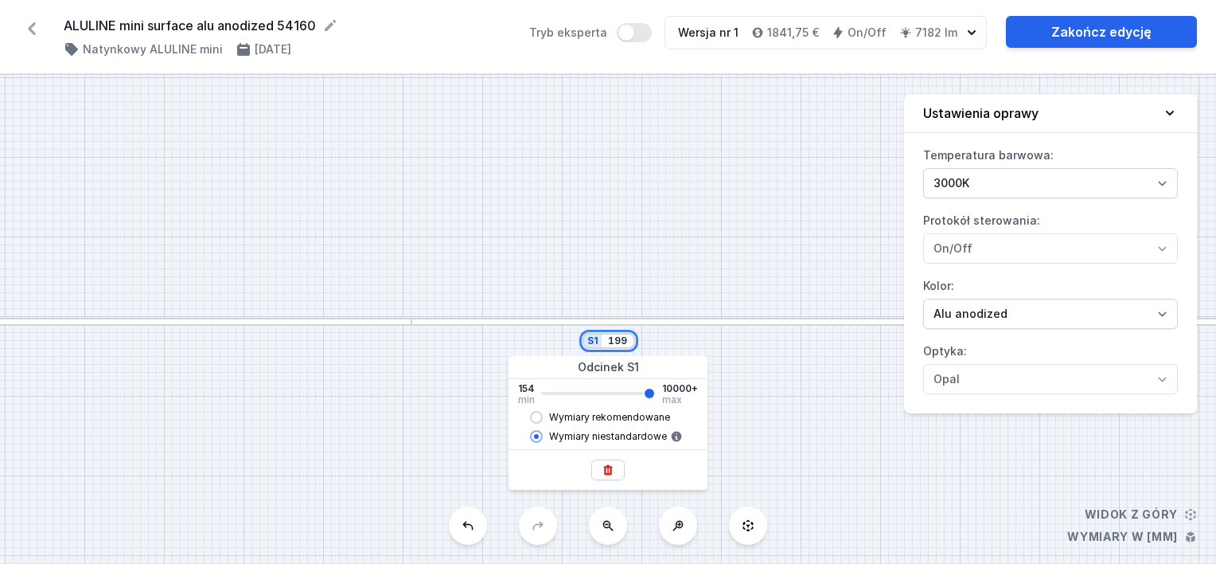
type input "10000"
type input "1"
type input "10000"
type input "154"
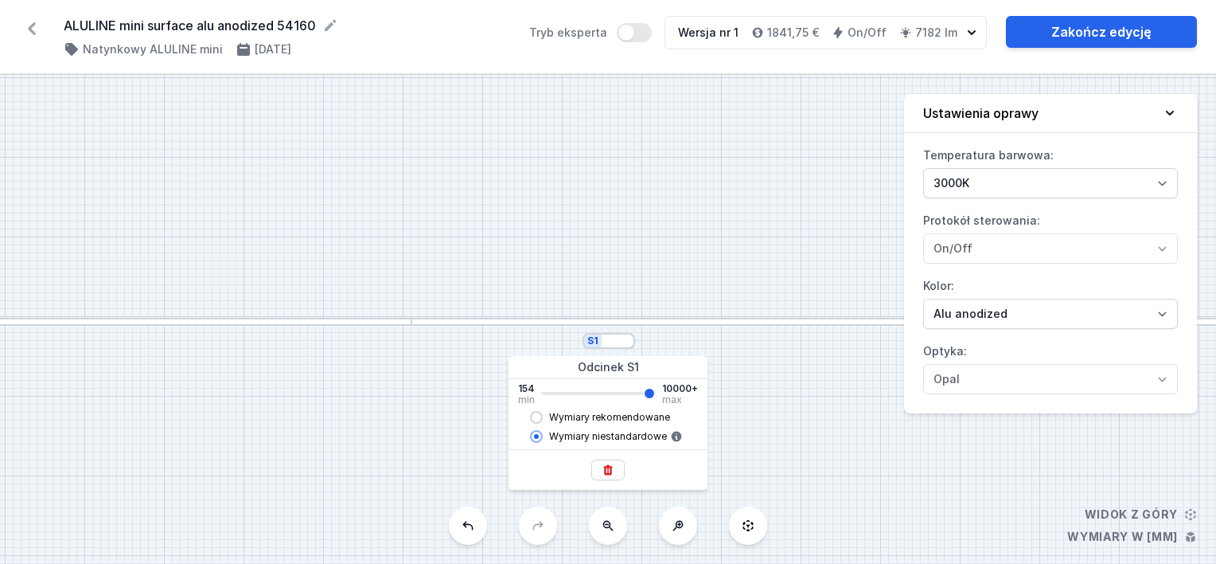
type input "154"
click at [539, 415] on input "Wymiary rekomendowane" at bounding box center [536, 417] width 13 height 13
radio input "true"
radio input "false"
type input "4942"
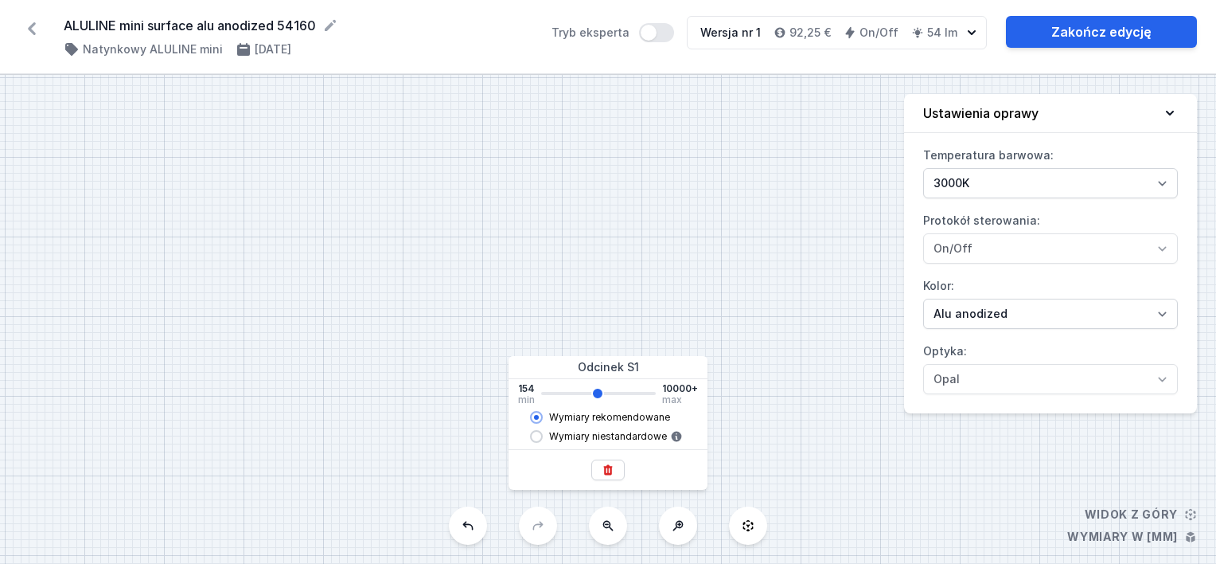
click at [597, 392] on input "range" at bounding box center [598, 393] width 115 height 3
type input "4938"
click at [622, 283] on div "S1 4942" at bounding box center [608, 319] width 1216 height 489
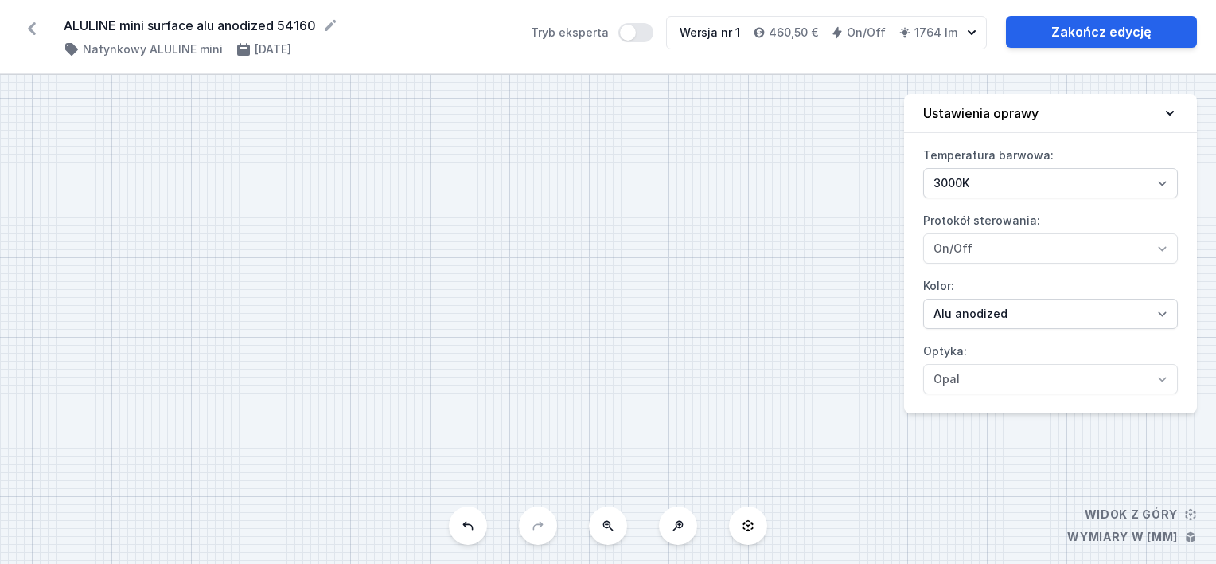
drag, startPoint x: 708, startPoint y: 313, endPoint x: 680, endPoint y: 322, distance: 28.4
click at [684, 322] on div "S1 4942" at bounding box center [608, 319] width 1216 height 489
click at [452, 318] on div "S1 4942" at bounding box center [608, 319] width 1216 height 489
click at [581, 360] on div "S1 4942" at bounding box center [608, 319] width 1216 height 489
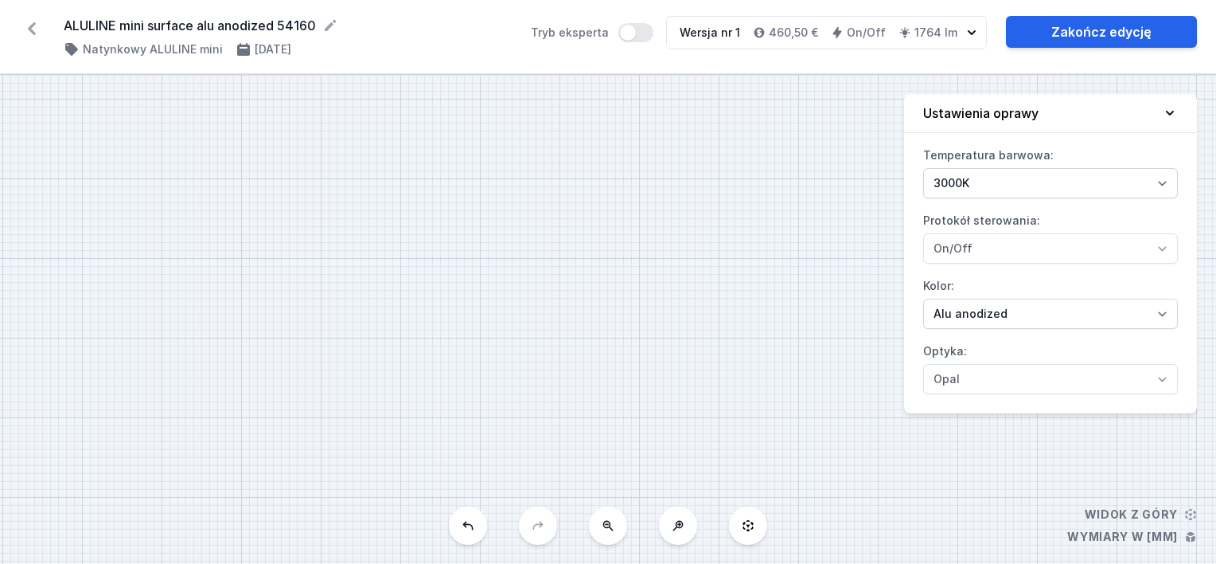
click at [38, 25] on icon at bounding box center [31, 28] width 25 height 25
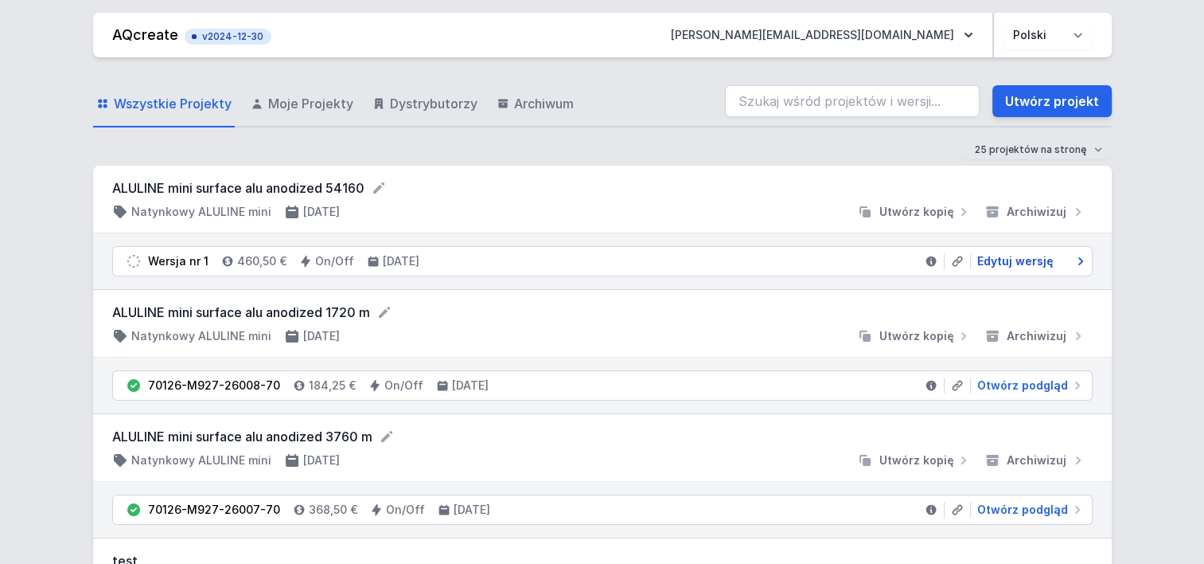
drag, startPoint x: 1044, startPoint y: 257, endPoint x: 1023, endPoint y: 257, distance: 21.5
click at [1043, 257] on span "Edytuj wersję" at bounding box center [1015, 261] width 76 height 16
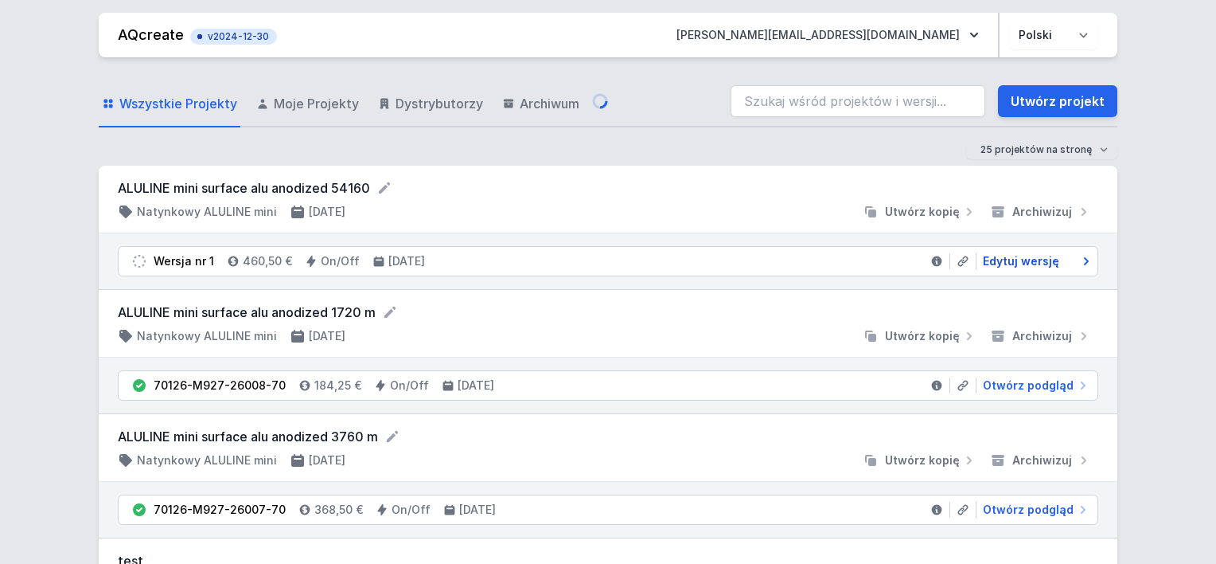
select select "3000"
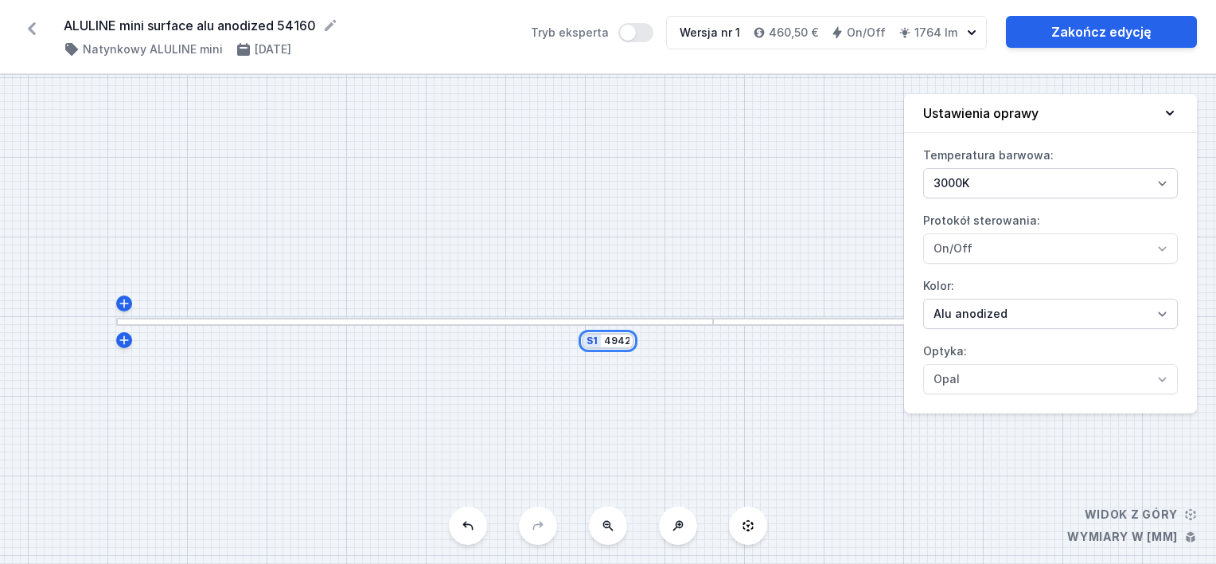
click at [625, 341] on input "4942" at bounding box center [616, 340] width 25 height 13
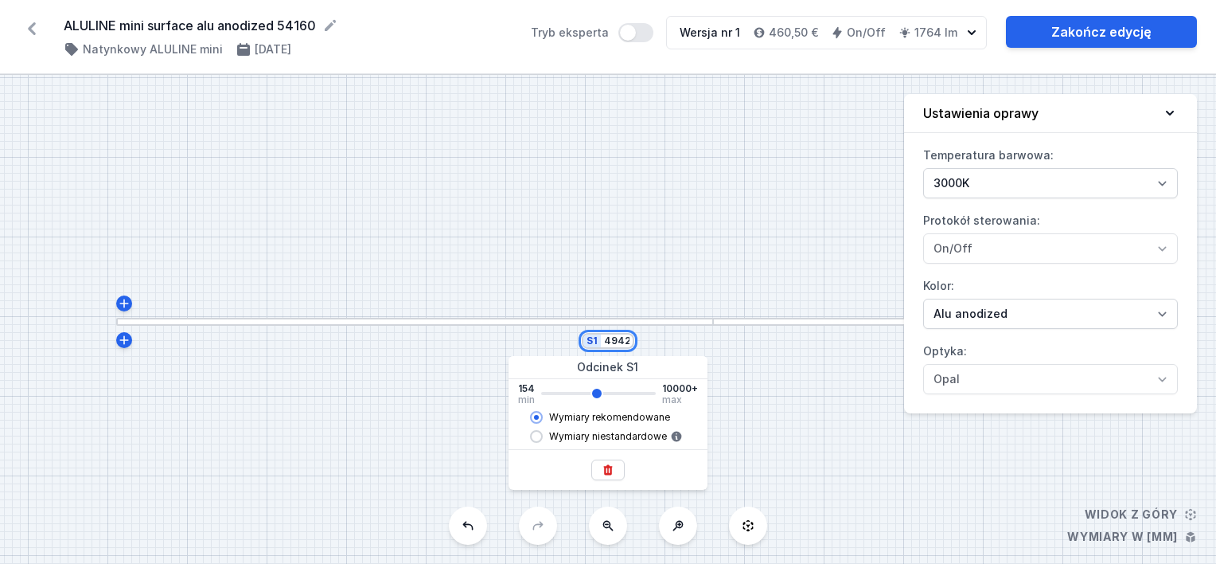
click at [627, 341] on input "4942" at bounding box center [616, 340] width 25 height 13
type input "494"
type input "4938"
type input "49"
type input "4938"
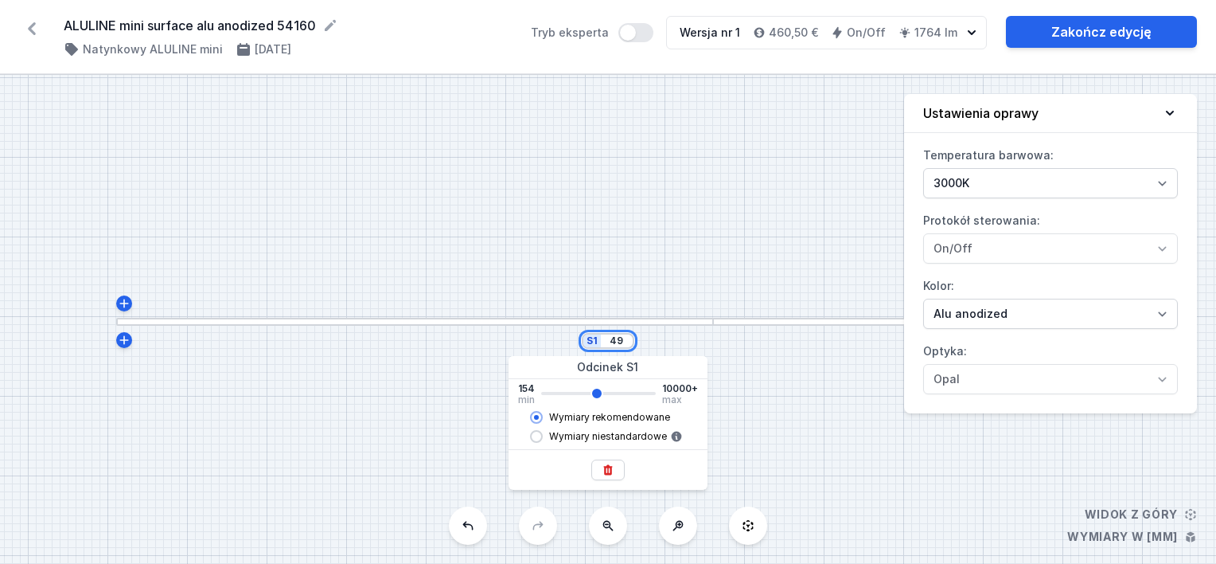
type input "4"
type input "4938"
type input "5"
type input "4938"
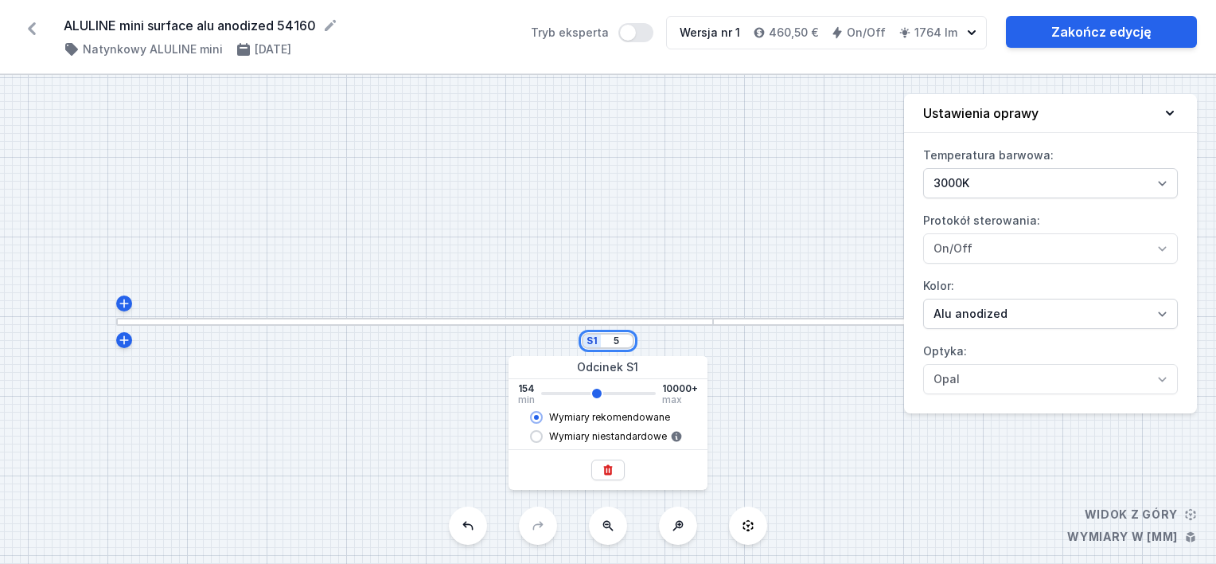
type input "54"
type input "4938"
type input "541"
type input "4938"
type input "5416"
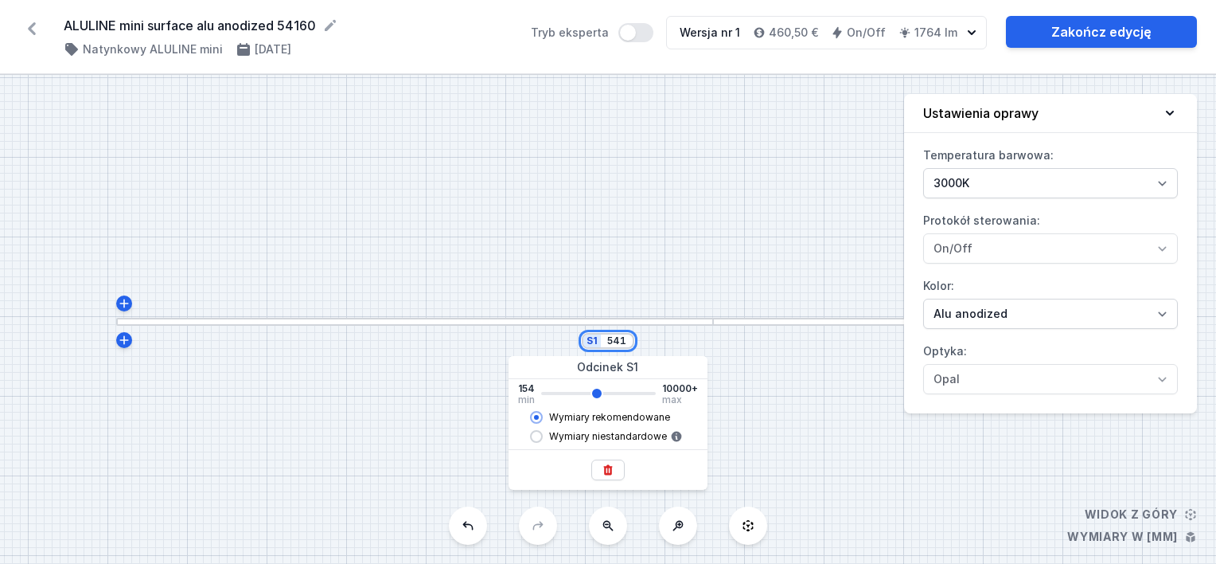
type input "4938"
type input "54160"
type input "4938"
type input "19980"
type input "9998"
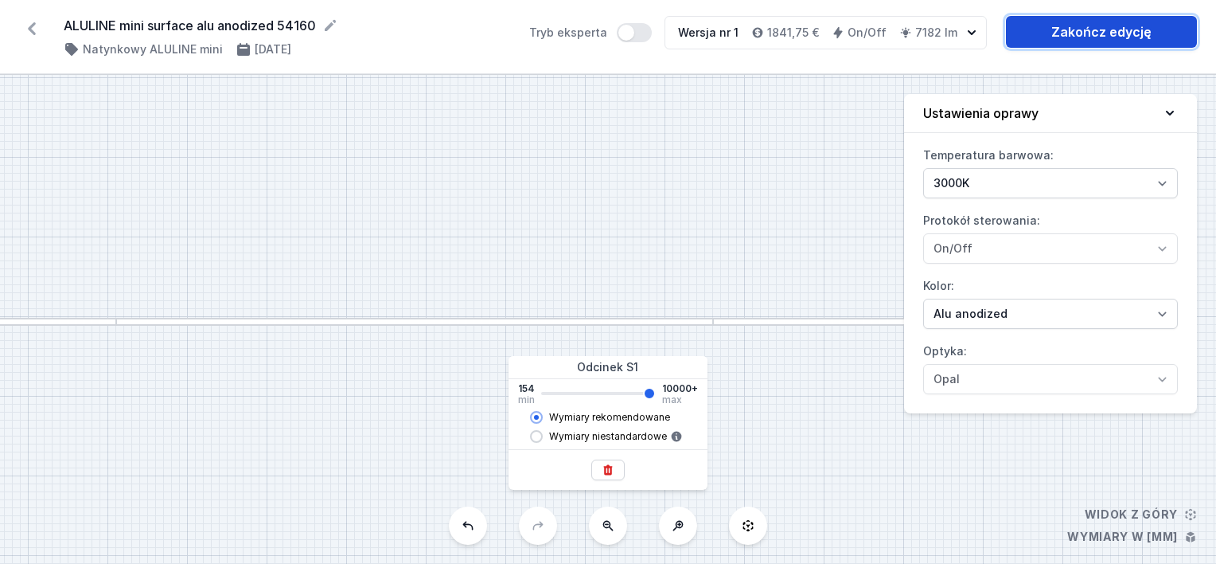
type input "19998"
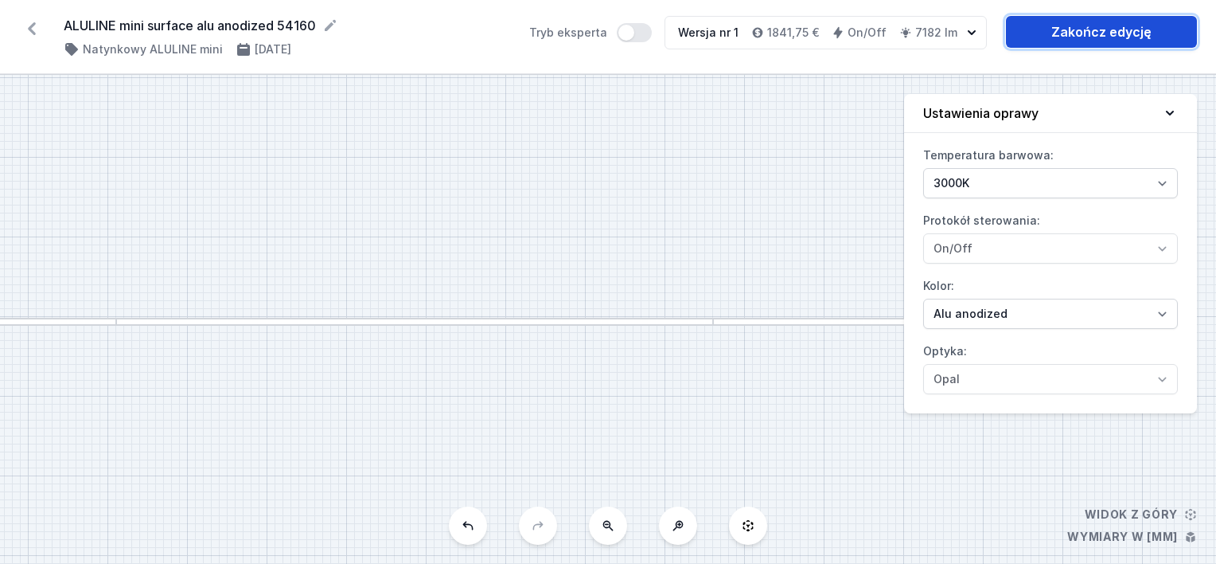
click at [1070, 29] on link "Zakończ edycję" at bounding box center [1101, 32] width 191 height 32
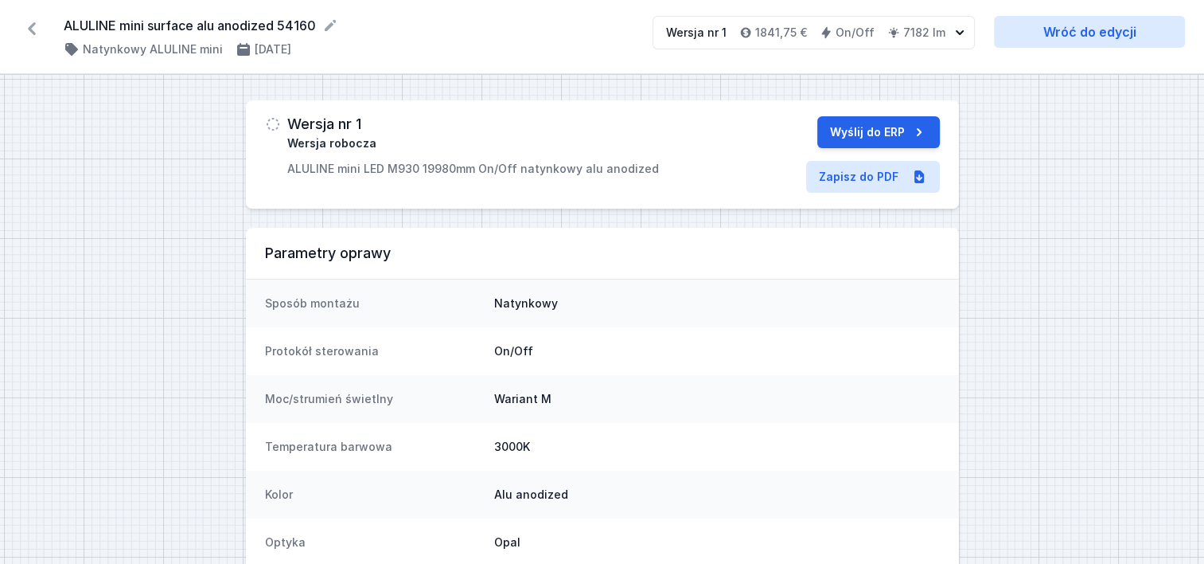
click at [33, 19] on icon at bounding box center [31, 28] width 25 height 25
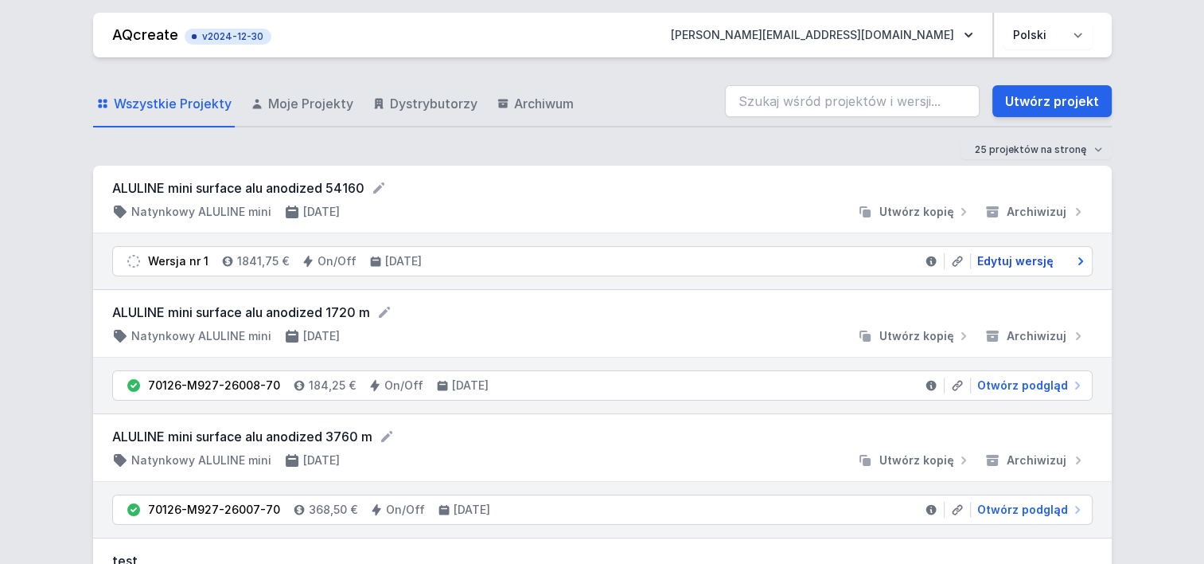
click at [1021, 255] on span "Edytuj wersję" at bounding box center [1015, 261] width 76 height 16
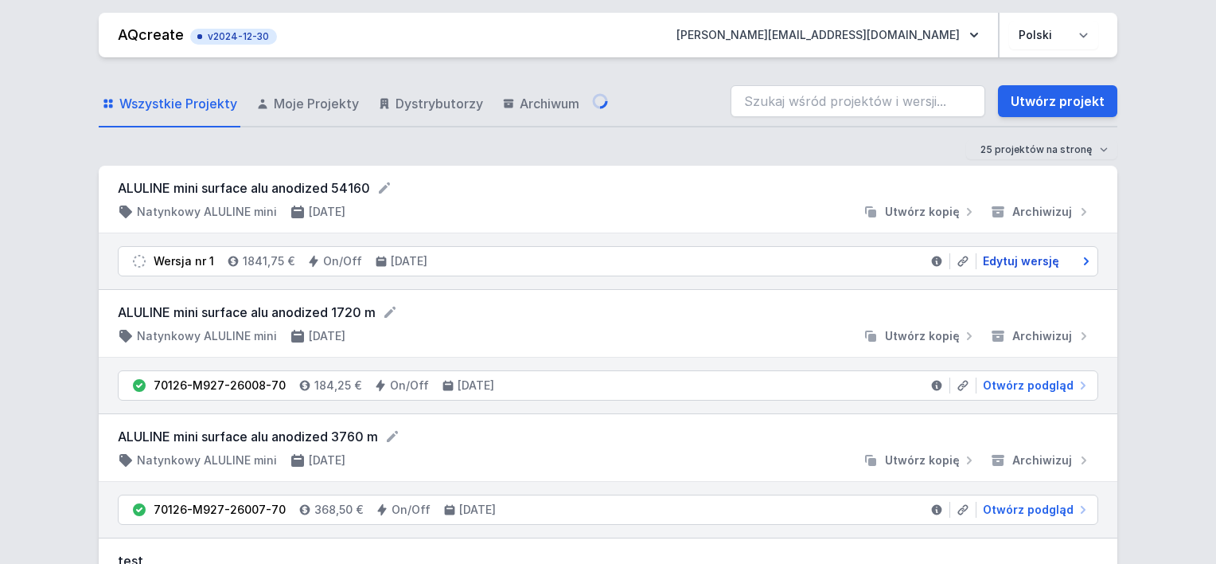
select select "3000"
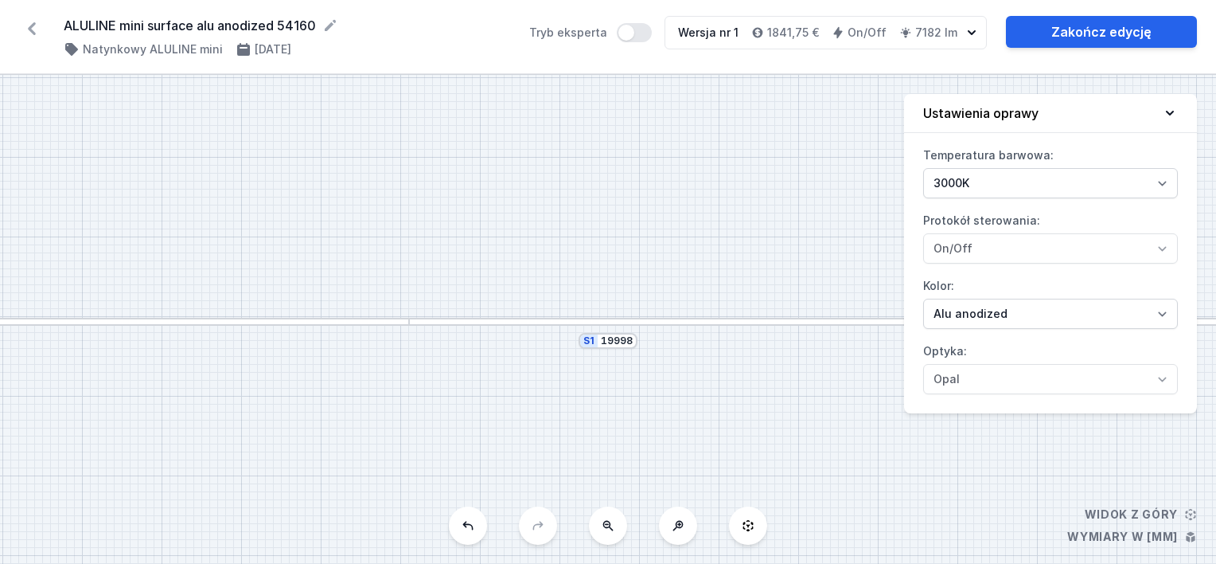
click at [633, 344] on div "S1 19998" at bounding box center [608, 341] width 59 height 16
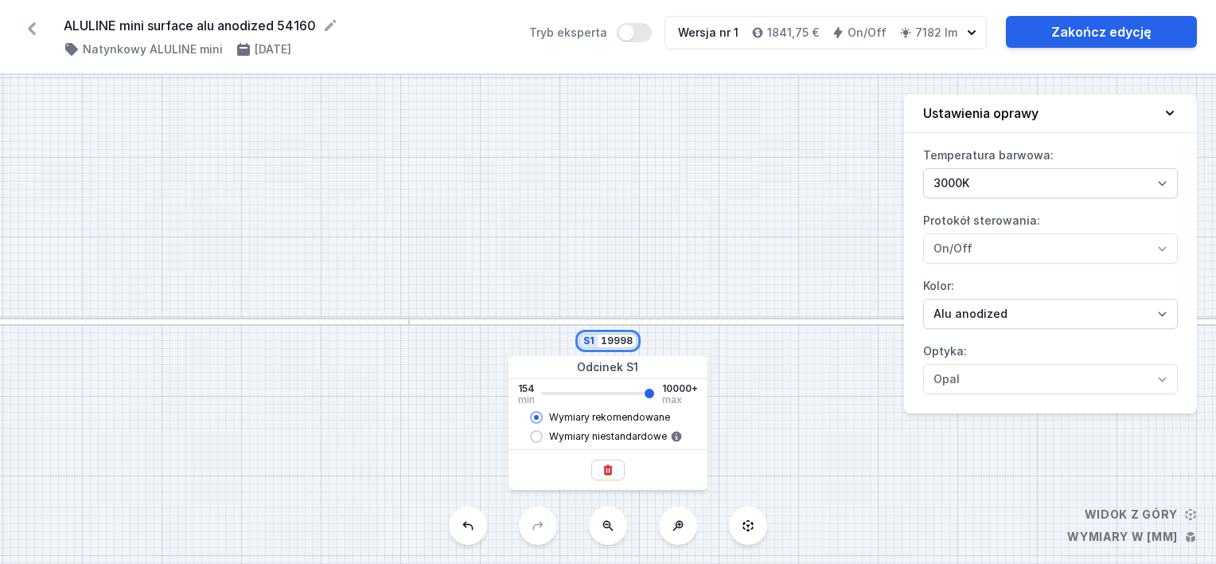
click at [630, 341] on input "19998" at bounding box center [617, 340] width 32 height 13
click at [946, 355] on label "Optyka: Opal" at bounding box center [1050, 366] width 255 height 56
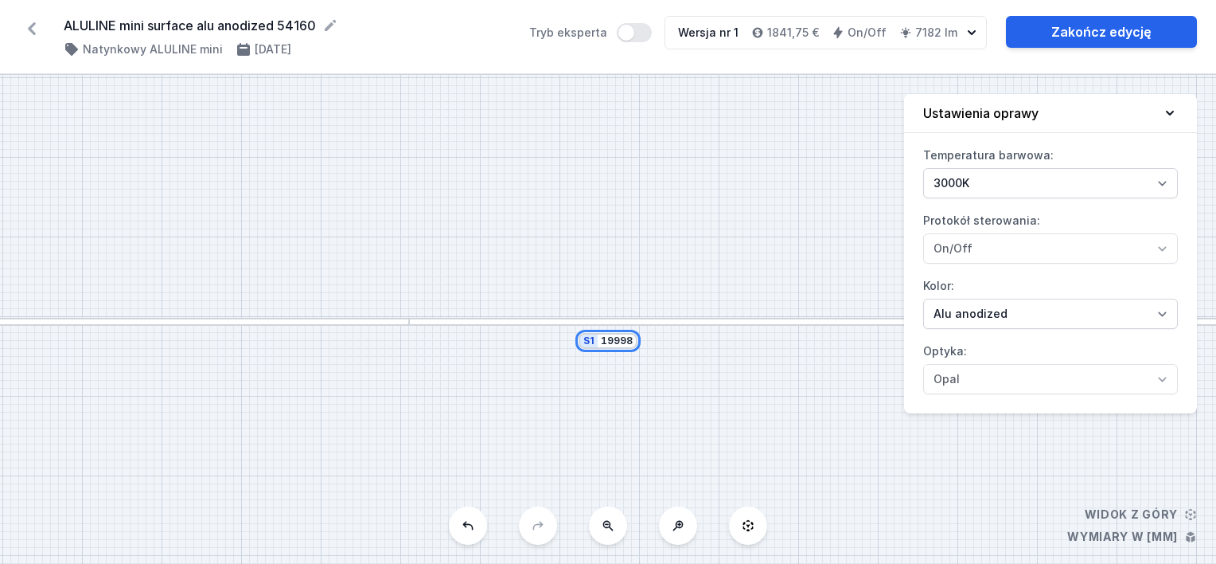
click at [628, 342] on input "19998" at bounding box center [617, 340] width 32 height 13
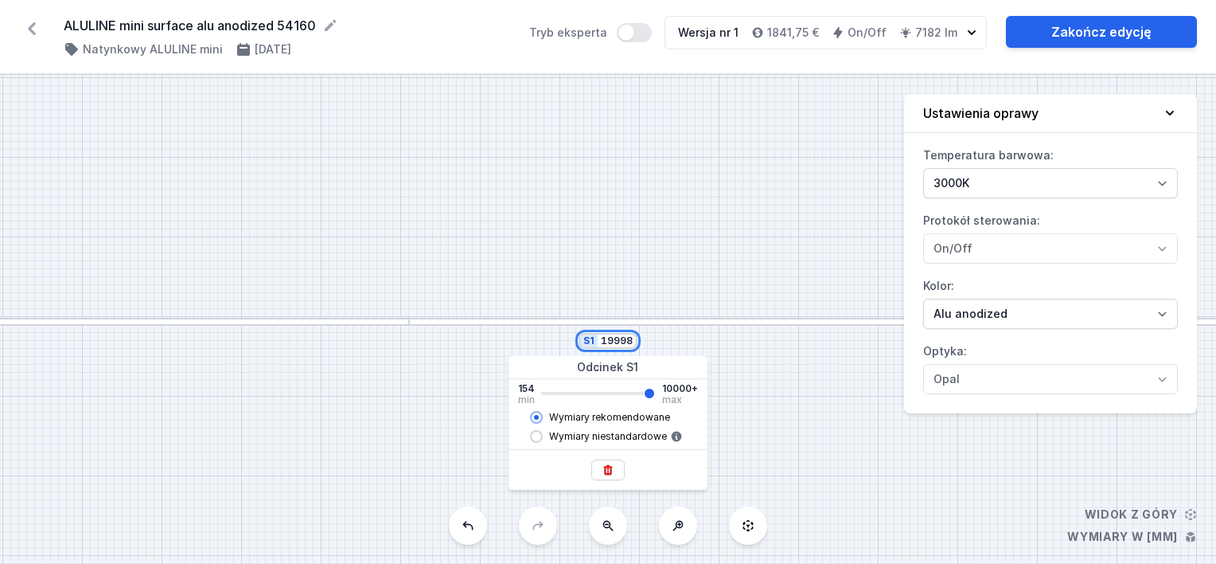
click at [628, 342] on input "19998" at bounding box center [617, 340] width 32 height 13
click at [626, 336] on input "19998" at bounding box center [617, 340] width 32 height 13
click at [631, 337] on input "19998" at bounding box center [617, 340] width 32 height 13
type input "1999"
type input "9998"
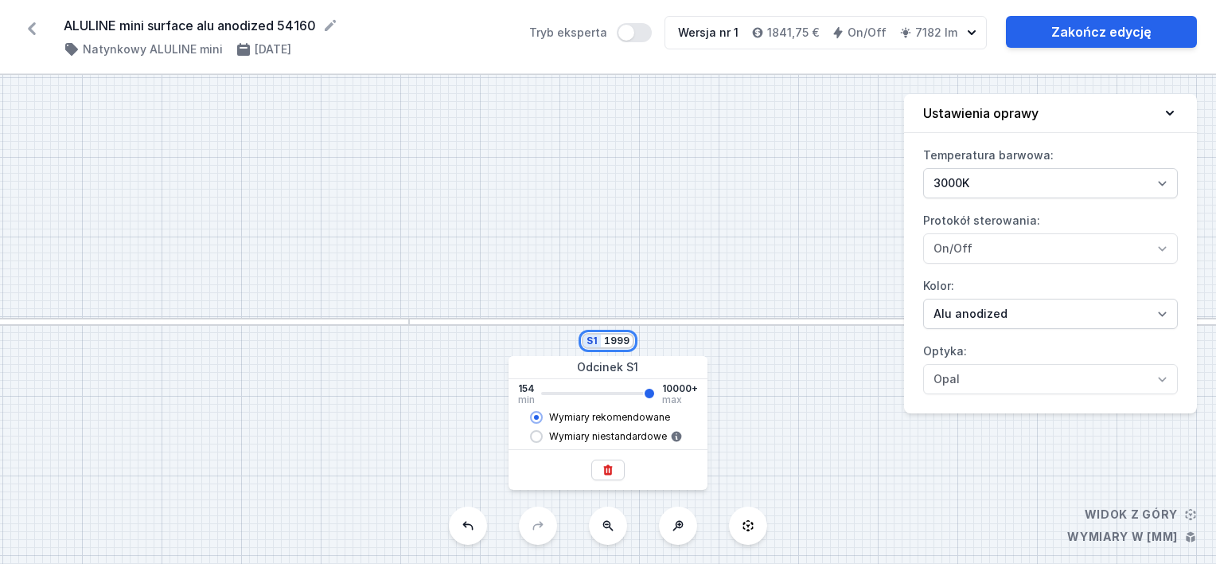
type input "199"
type input "9998"
type input "19"
type input "9998"
type input "1"
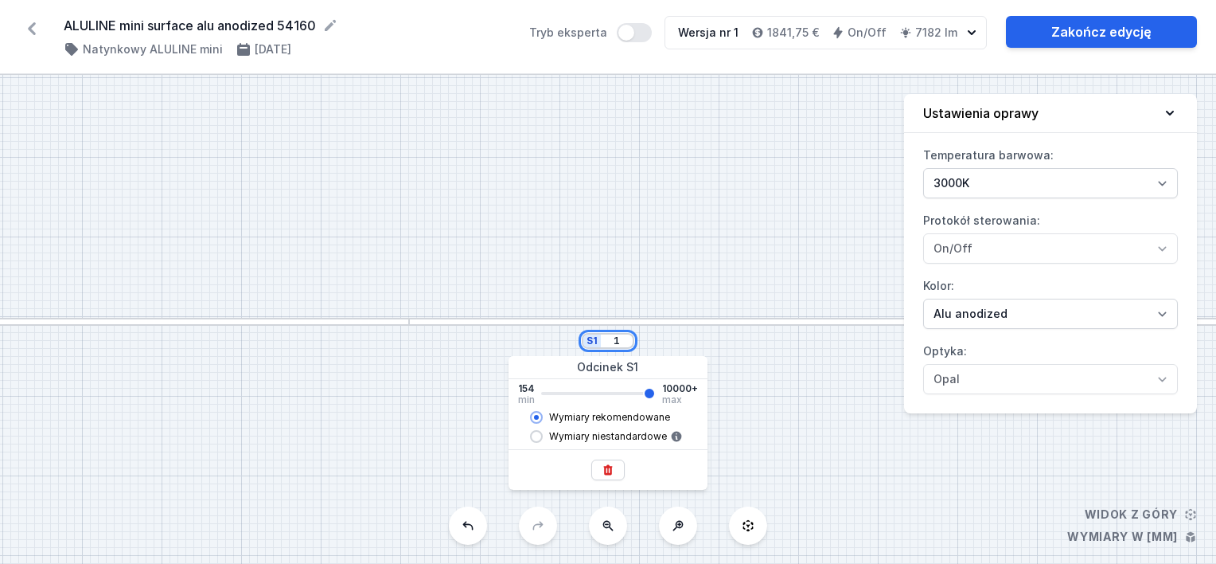
type input "9998"
type input "5"
type input "9998"
type input "54"
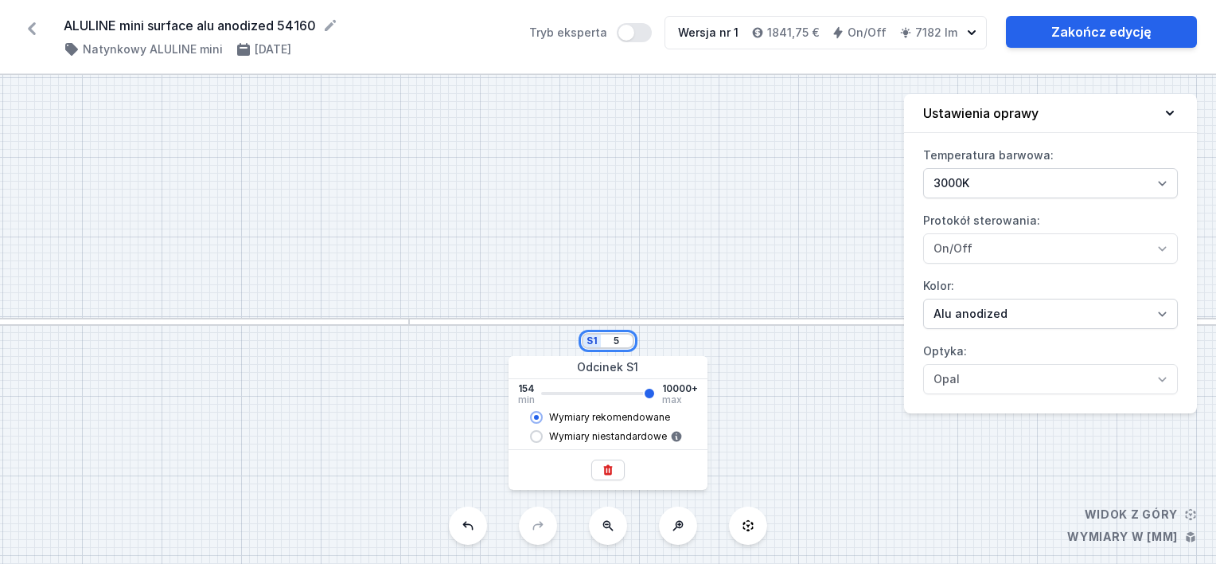
type input "9998"
type input "541"
type input "9998"
type input "5416"
type input "9998"
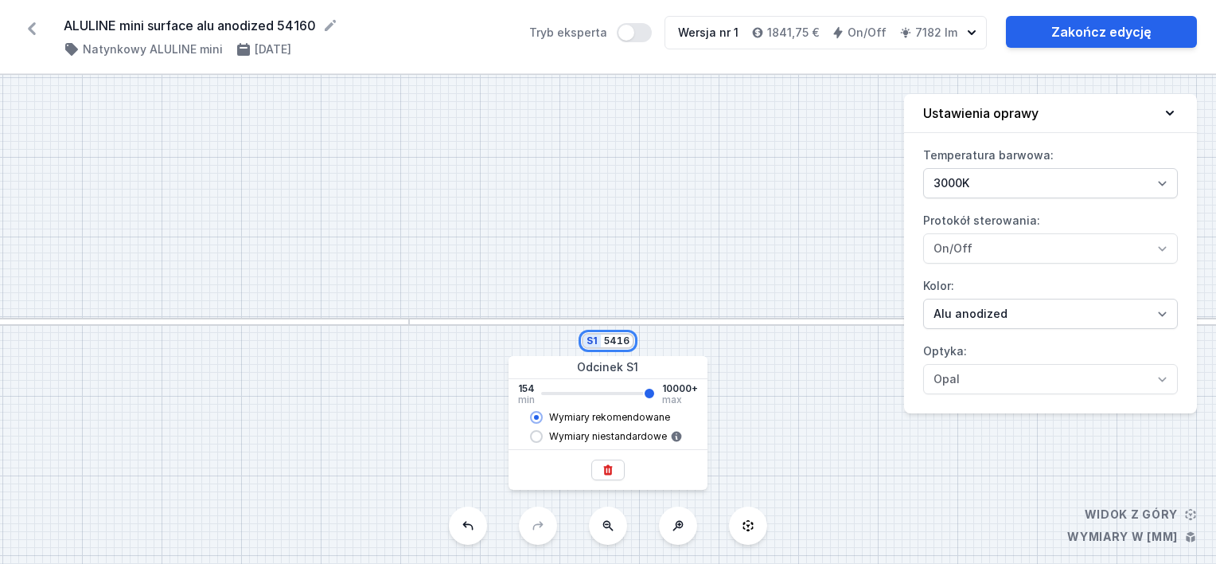
type input "5402"
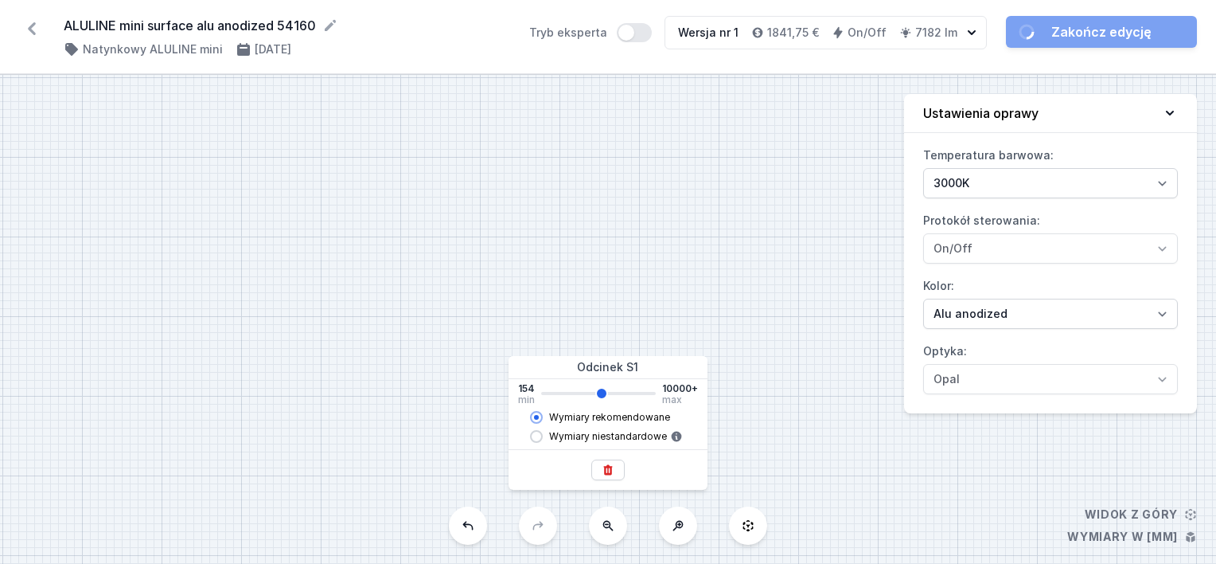
type input "5398"
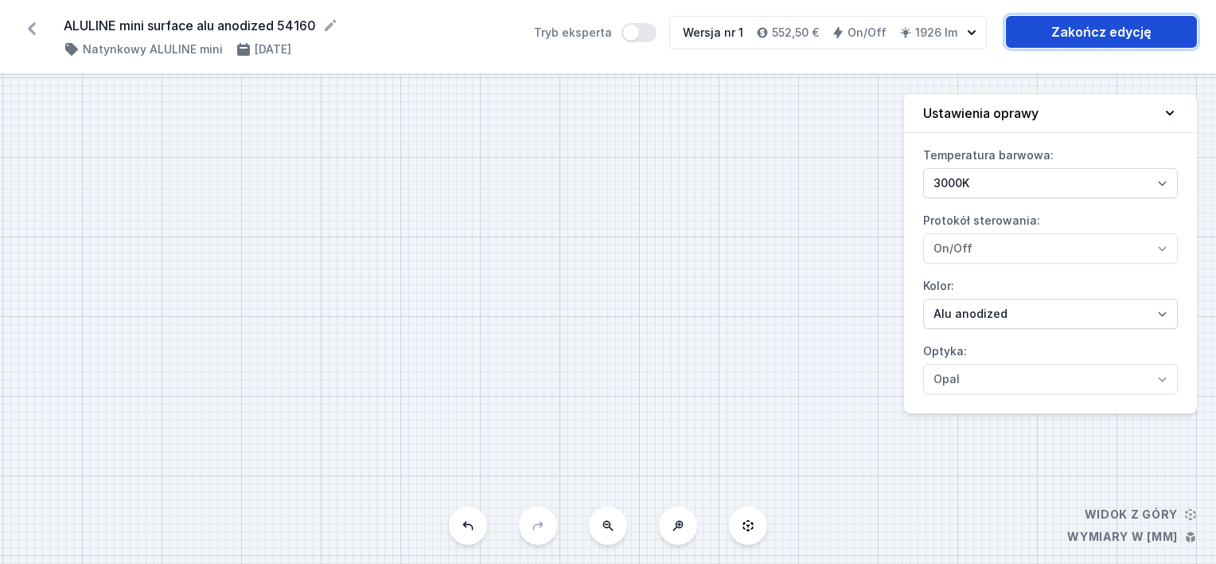
click at [1066, 35] on link "Zakończ edycję" at bounding box center [1101, 32] width 191 height 32
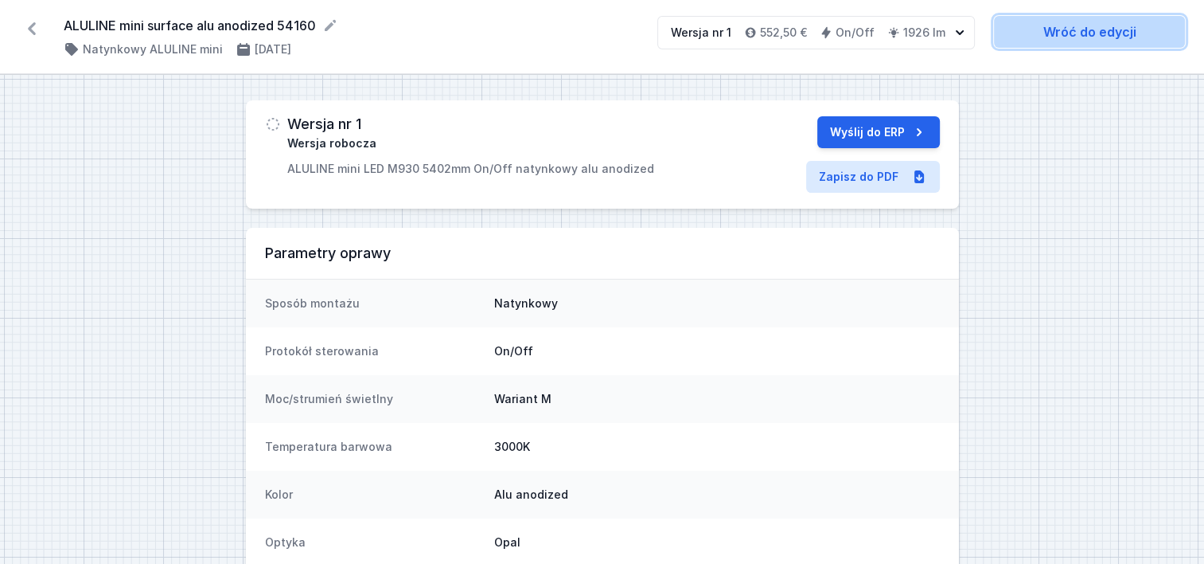
click at [1069, 38] on link "Wróć do edycji" at bounding box center [1089, 32] width 191 height 32
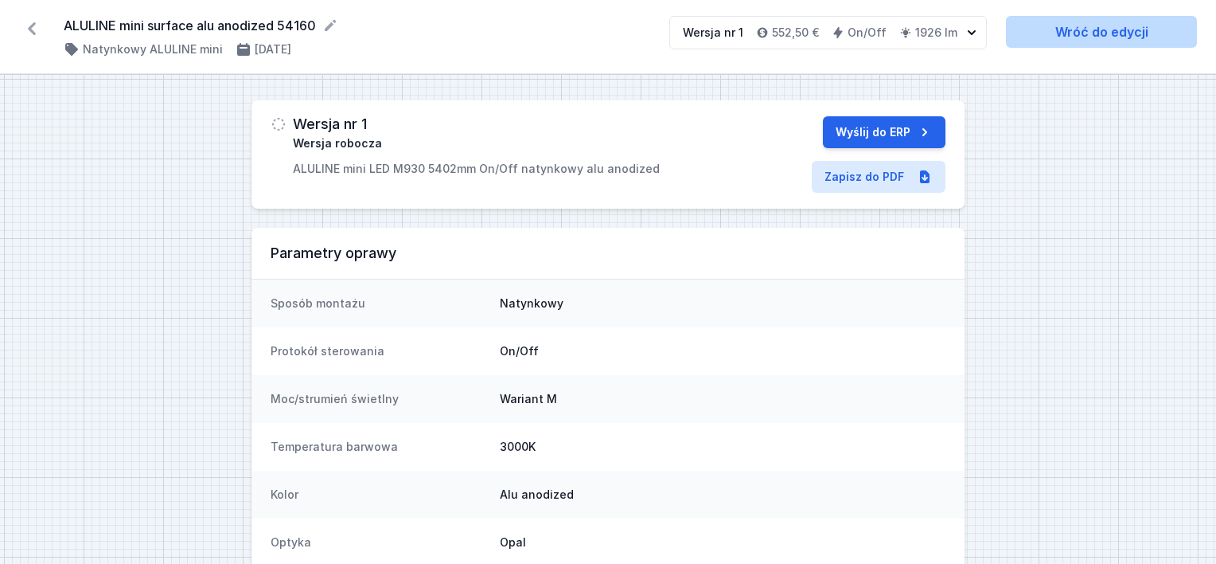
select select "3000"
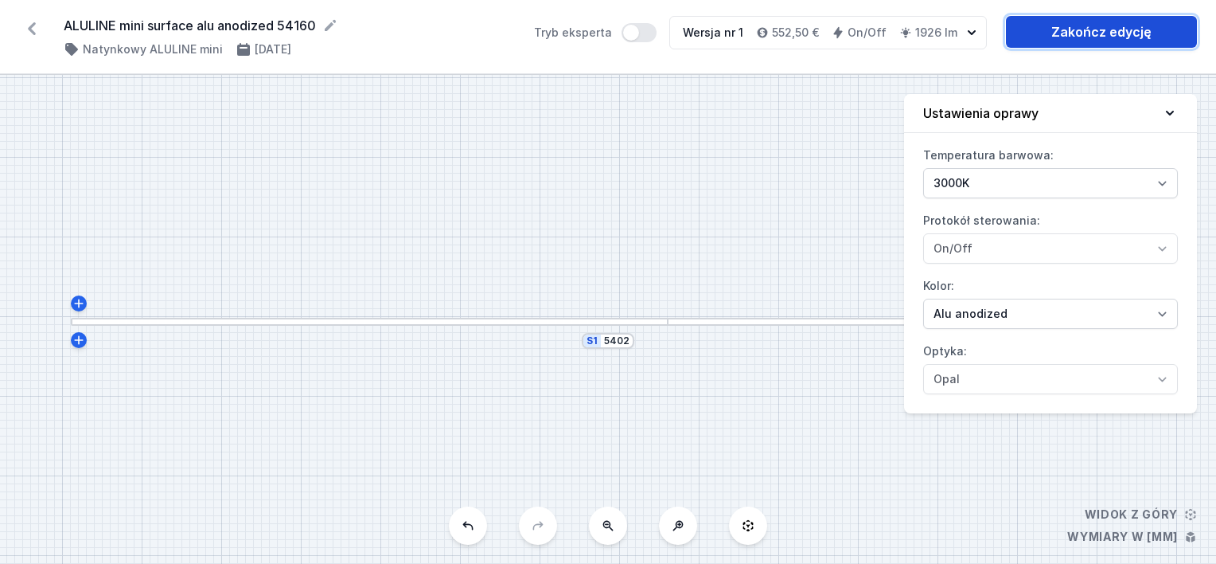
click at [1055, 37] on link "Zakończ edycję" at bounding box center [1101, 32] width 191 height 32
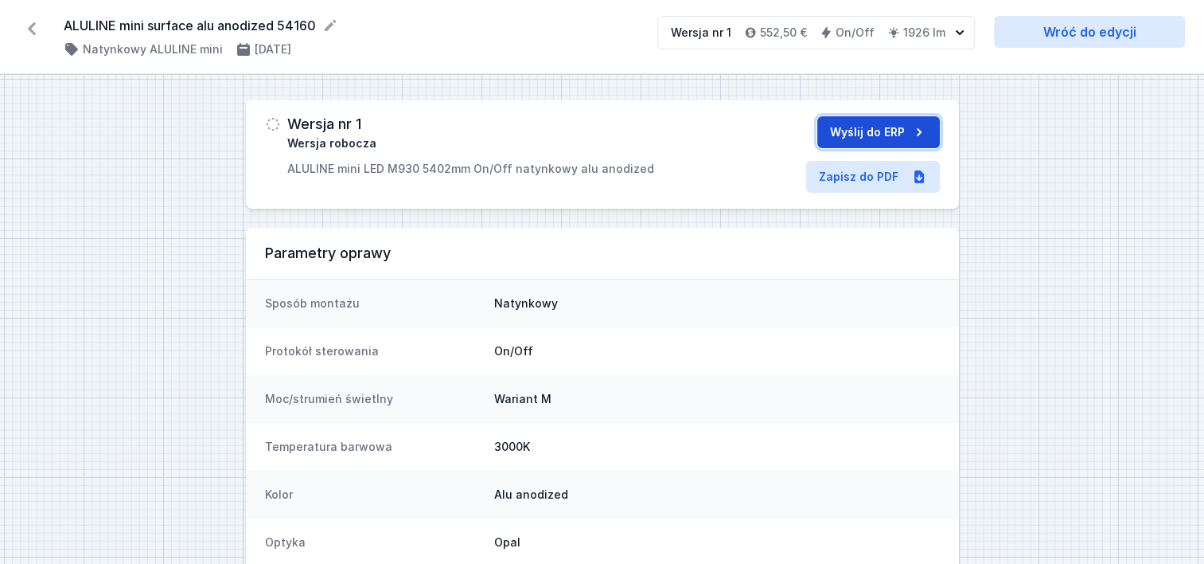
click at [896, 127] on button "Wyślij do ERP" at bounding box center [878, 132] width 123 height 32
click at [896, 127] on form "Wyślij do ERP" at bounding box center [878, 132] width 123 height 32
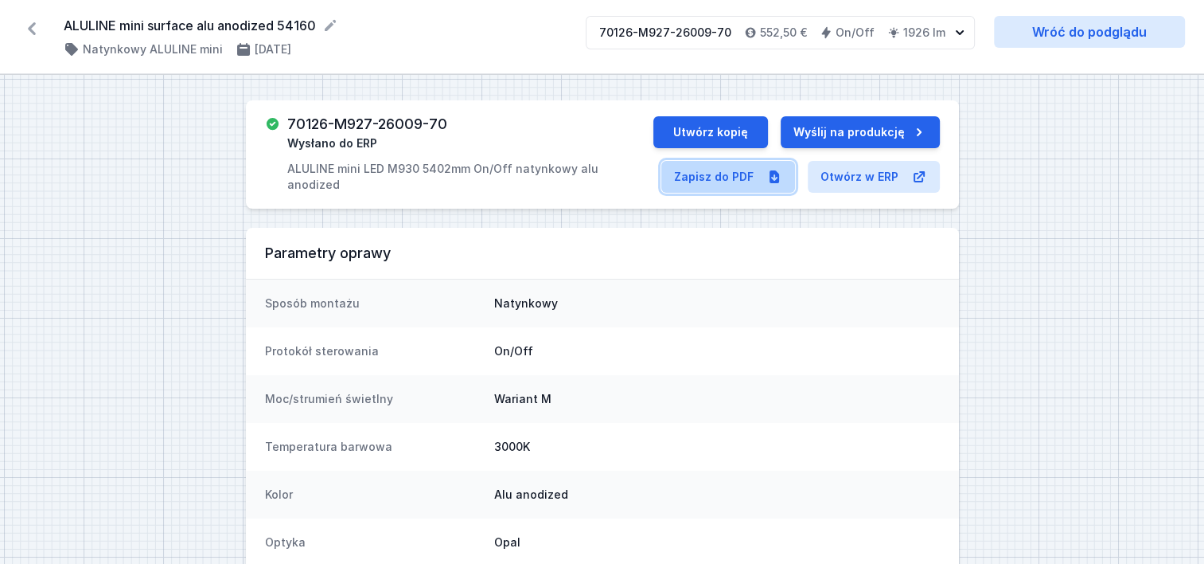
click at [748, 175] on link "Zapisz do PDF" at bounding box center [728, 177] width 134 height 32
click at [37, 29] on icon at bounding box center [31, 28] width 25 height 25
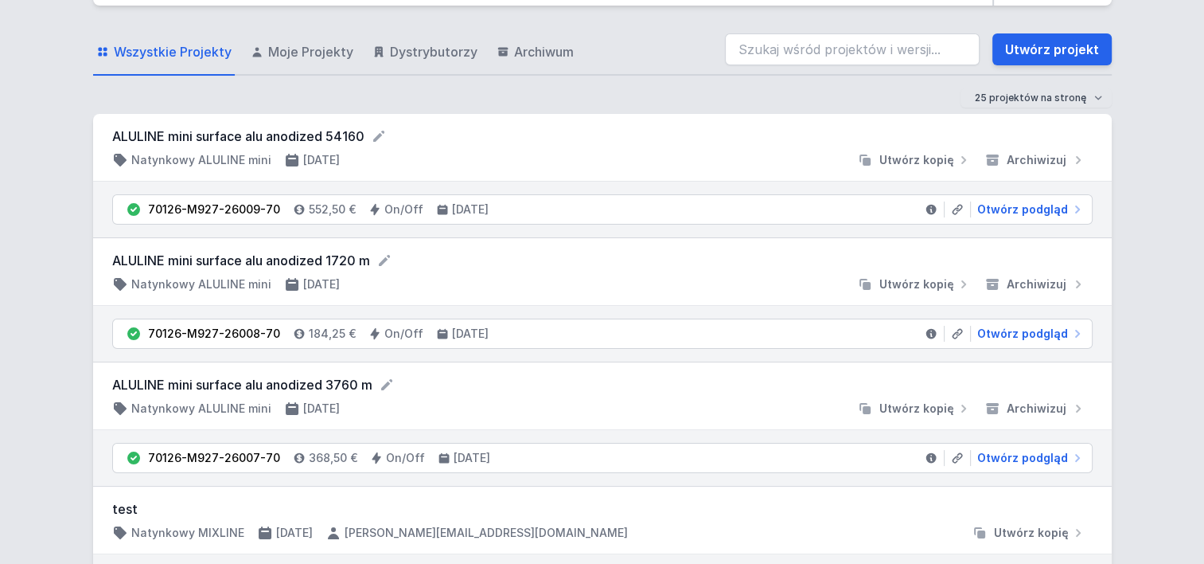
scroll to position [80, 0]
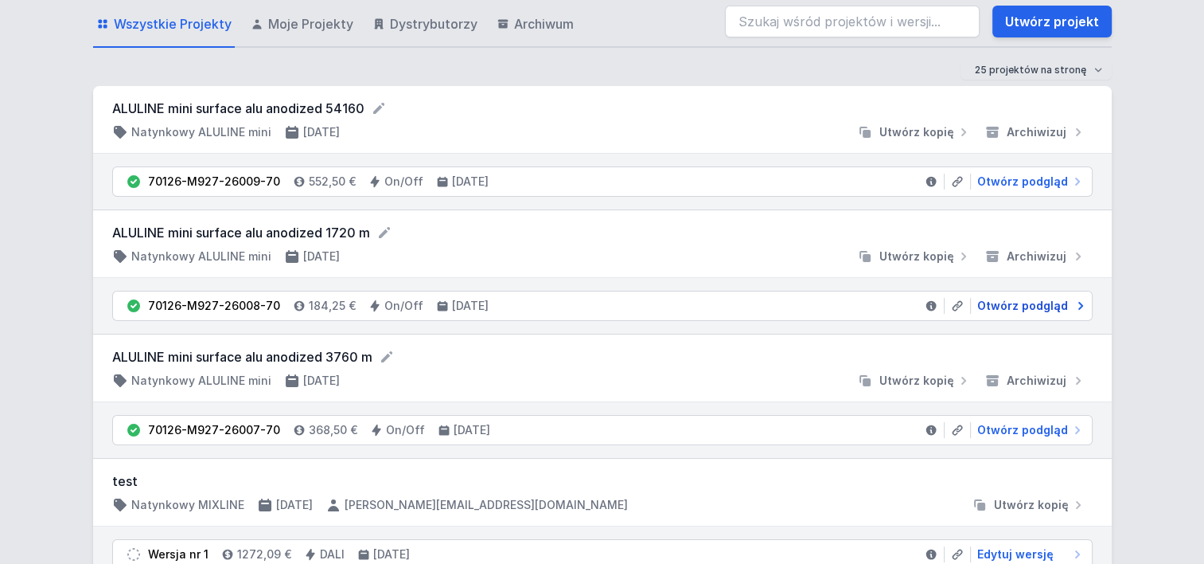
click at [1006, 307] on span "Otwórz podgląd" at bounding box center [1022, 306] width 91 height 16
select select "3000"
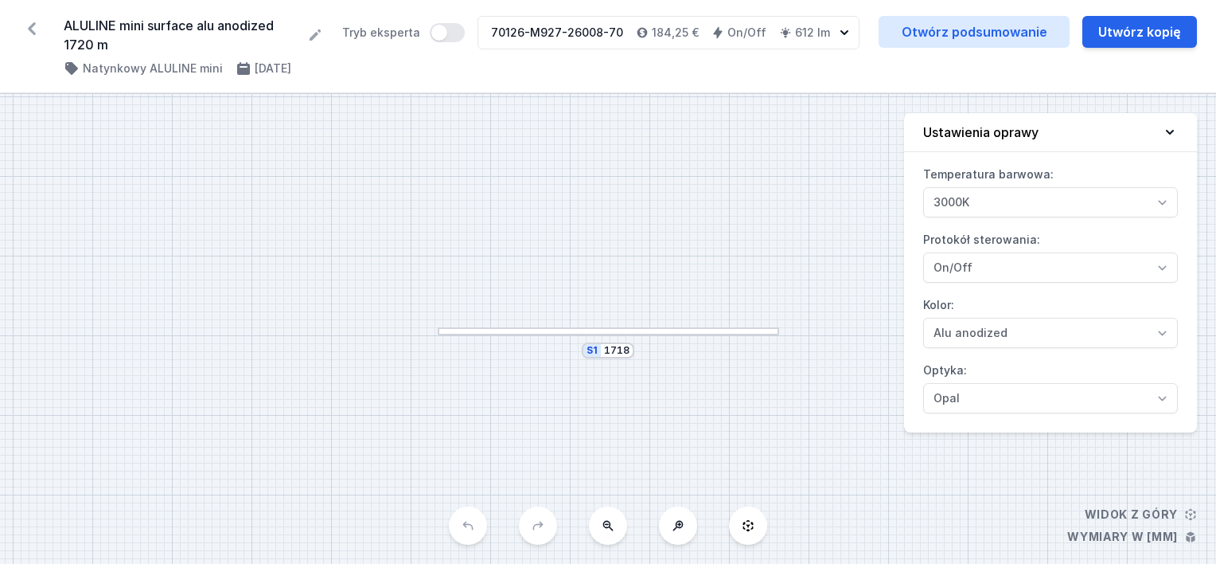
click at [26, 24] on icon at bounding box center [31, 28] width 25 height 25
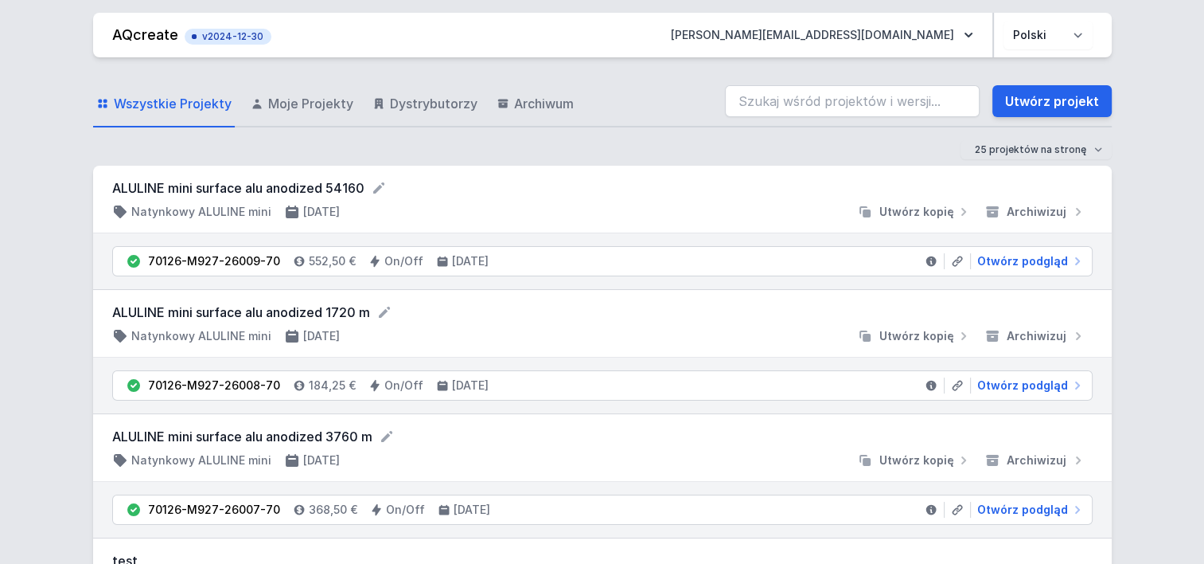
scroll to position [159, 0]
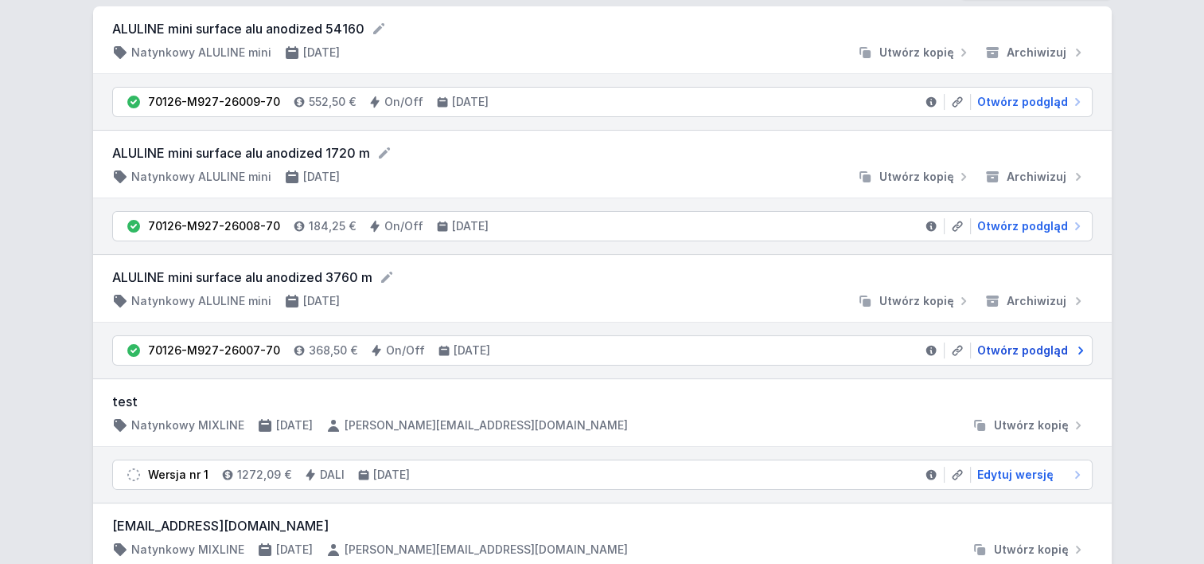
click at [1022, 345] on span "Otwórz podgląd" at bounding box center [1022, 350] width 91 height 16
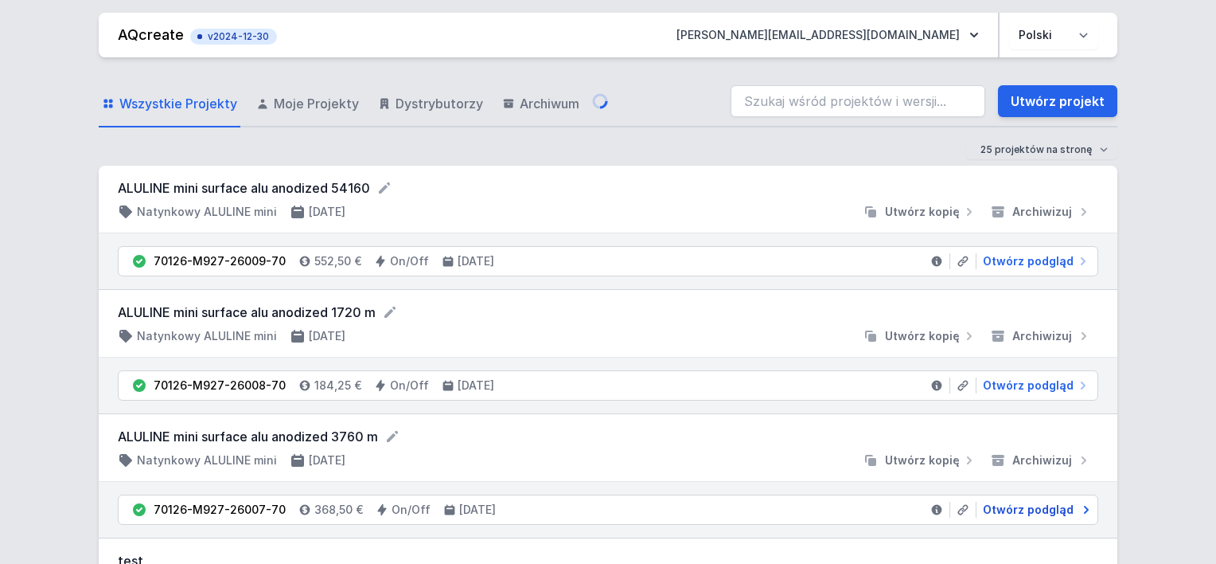
select select "3000"
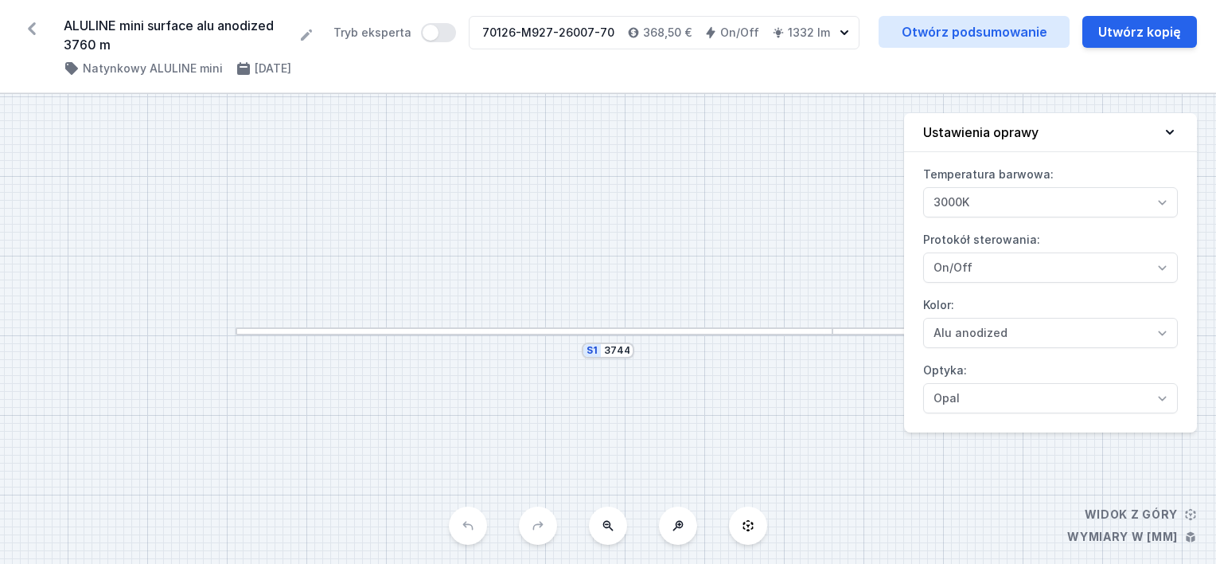
click at [33, 23] on icon at bounding box center [32, 28] width 8 height 13
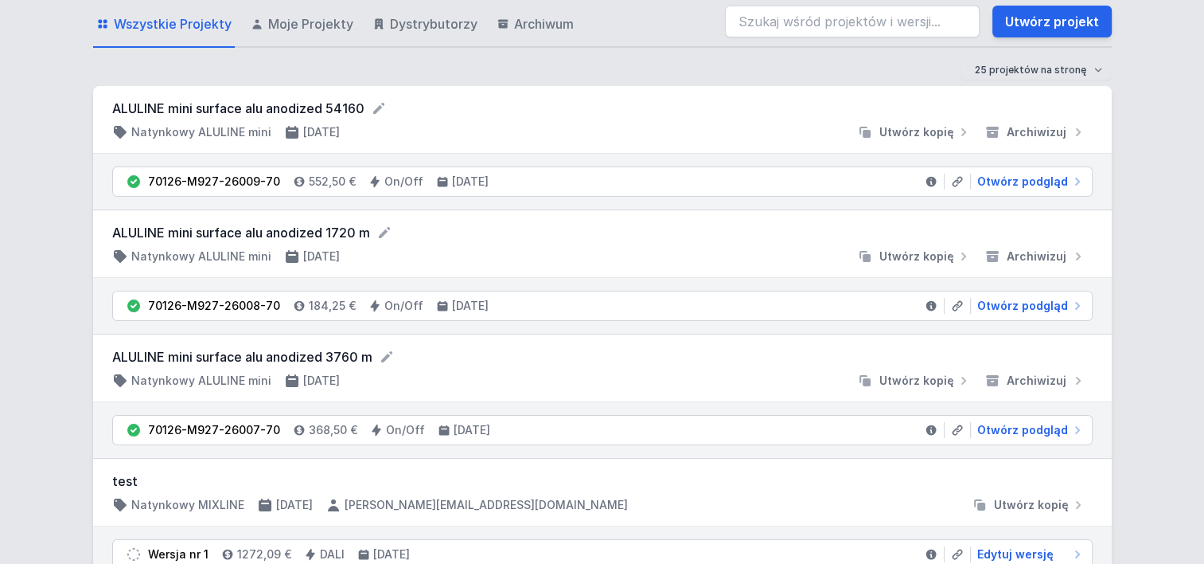
scroll to position [159, 0]
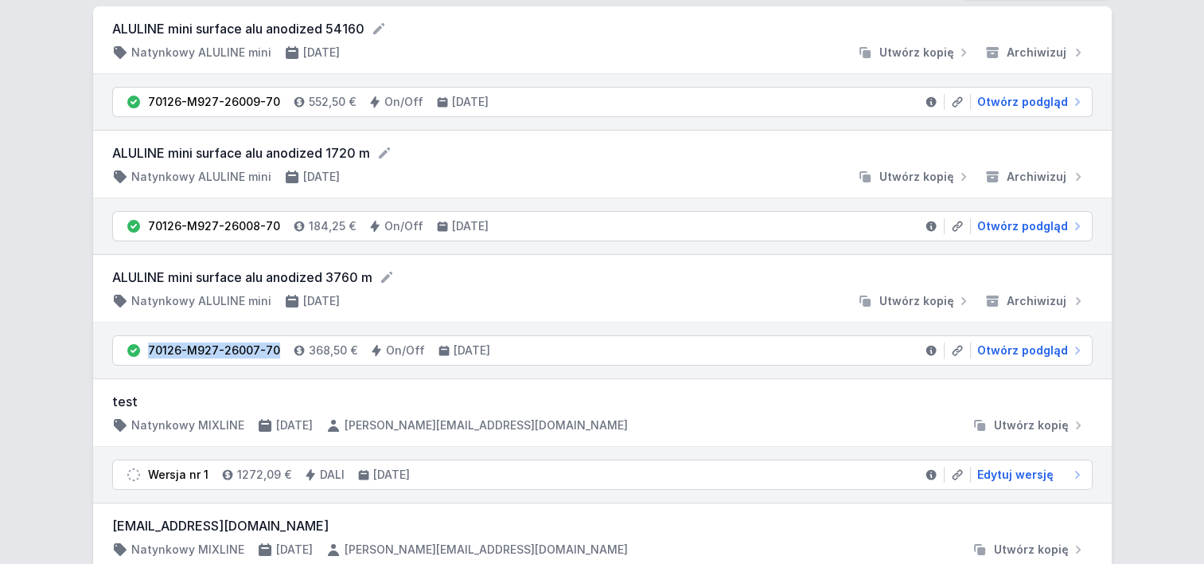
drag, startPoint x: 148, startPoint y: 350, endPoint x: 273, endPoint y: 349, distance: 125.0
click at [273, 349] on li "70126-M927-26007-70 368,50 € On/Off [DATE] Otwórz podgląd" at bounding box center [602, 350] width 979 height 29
copy div "70126-M927-26007-70"
drag, startPoint x: 146, startPoint y: 222, endPoint x: 274, endPoint y: 221, distance: 127.3
click at [274, 221] on li "70126-M927-26008-70 184,25 € On/Off [DATE] Otwórz podgląd" at bounding box center [602, 226] width 979 height 29
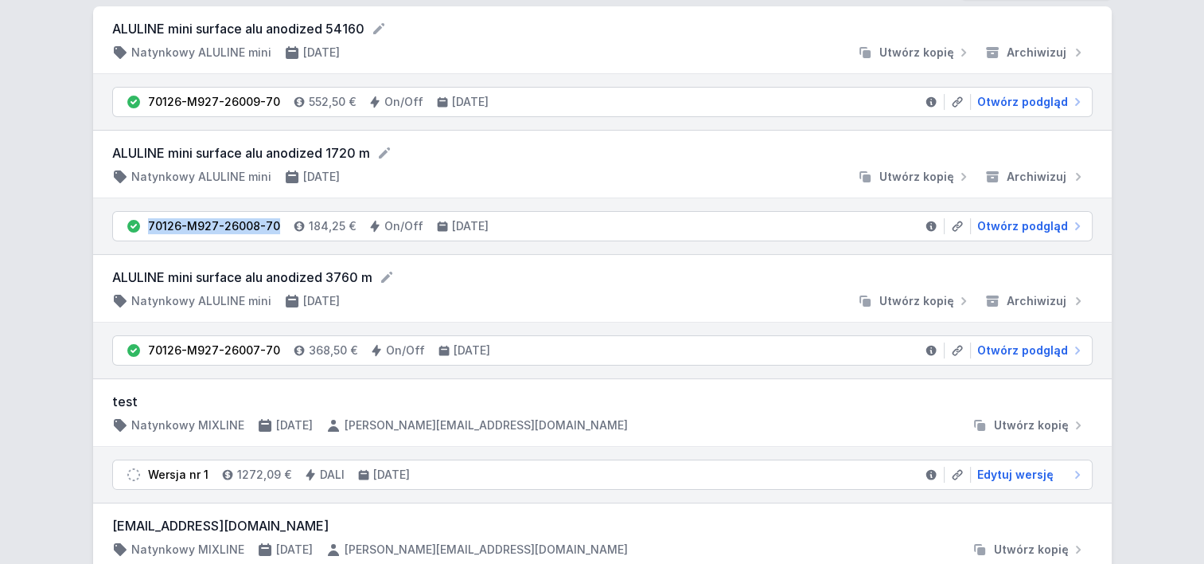
copy div "70126-M927-26008-70"
drag, startPoint x: 148, startPoint y: 99, endPoint x: 281, endPoint y: 98, distance: 132.9
click at [281, 98] on li "70126-M927-26009-70 552,50 € On/Off [DATE] Otwórz podgląd" at bounding box center [602, 102] width 979 height 29
copy li "70126-M927-26009-70"
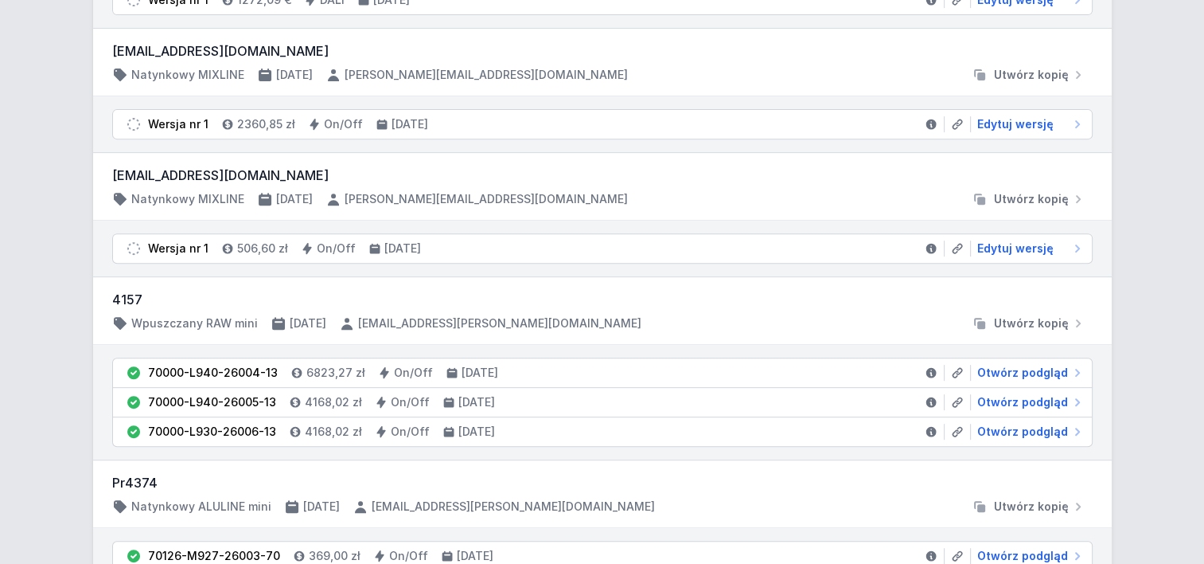
scroll to position [637, 0]
